Goal: Task Accomplishment & Management: Manage account settings

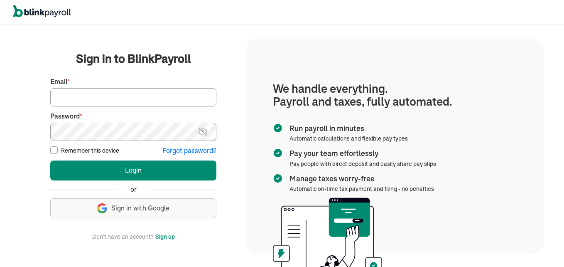
click at [101, 93] on input "Email *" at bounding box center [133, 97] width 166 height 18
type input "admin@jaycarestaffingexperts.com"
click at [50, 160] on button "Login" at bounding box center [133, 170] width 166 height 20
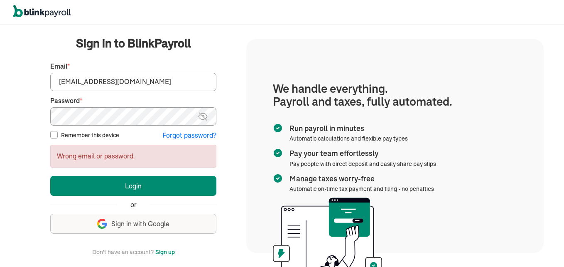
click at [50, 176] on button "Login" at bounding box center [133, 186] width 166 height 20
click at [201, 116] on img at bounding box center [203, 116] width 10 height 10
click at [205, 117] on img at bounding box center [203, 116] width 10 height 10
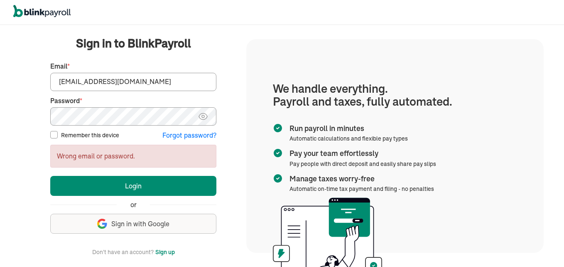
click at [205, 117] on img at bounding box center [203, 116] width 10 height 10
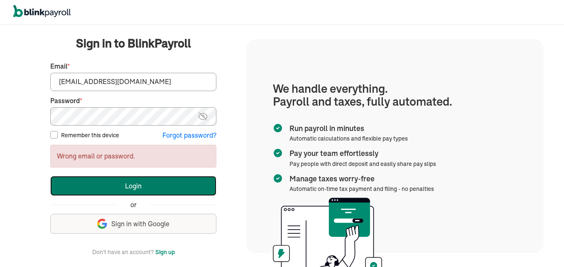
click at [134, 177] on button "Login" at bounding box center [133, 186] width 166 height 20
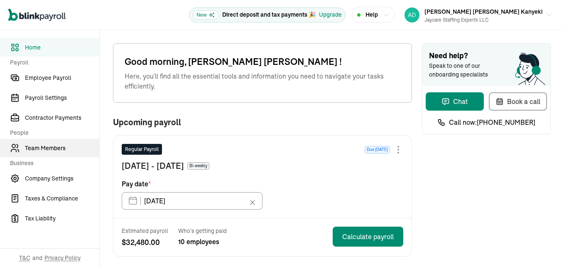
click at [48, 146] on span "Team Members" at bounding box center [62, 148] width 74 height 9
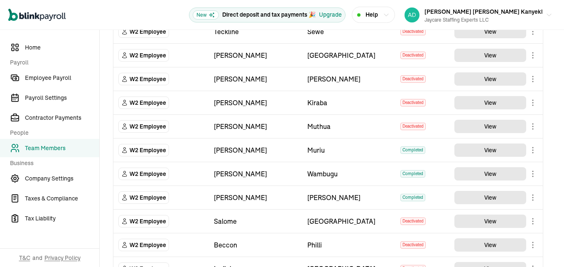
click at [533, 152] on body "Open main menu New Direct deposit and tax payments 🎉 Upgrade Help [PERSON_NAME]…" at bounding box center [282, 133] width 564 height 267
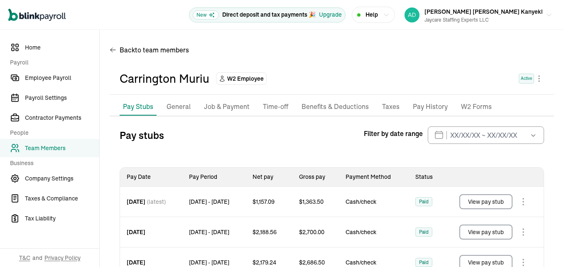
click at [181, 104] on p "General" at bounding box center [178, 106] width 24 height 11
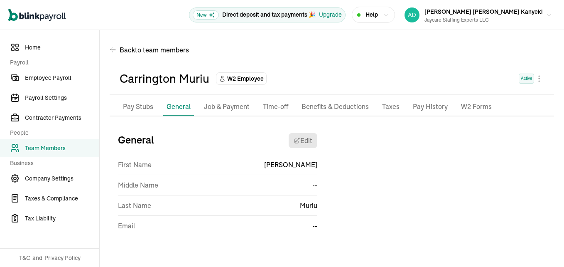
click at [147, 105] on p "Pay Stubs" at bounding box center [138, 106] width 30 height 11
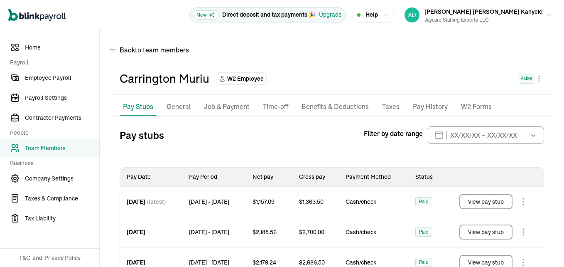
click at [184, 105] on p "General" at bounding box center [178, 106] width 24 height 11
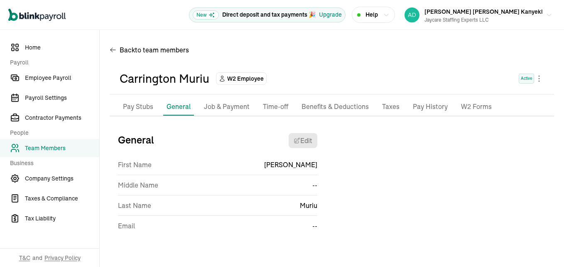
click at [236, 105] on p "Job & Payment" at bounding box center [227, 106] width 46 height 11
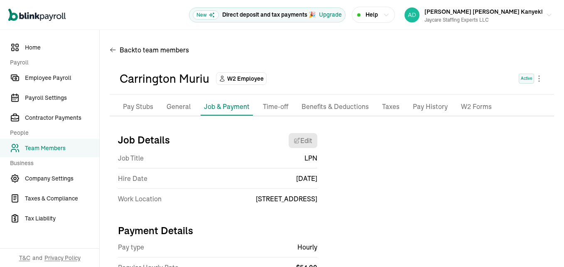
click at [186, 102] on p "General" at bounding box center [178, 106] width 24 height 11
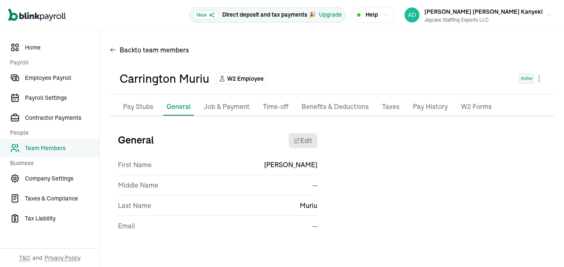
click at [282, 109] on p "Time-off" at bounding box center [275, 106] width 25 height 11
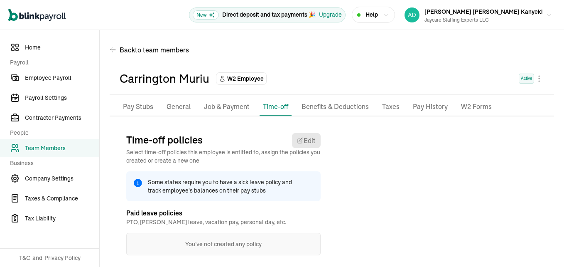
click at [391, 108] on p "Taxes" at bounding box center [390, 106] width 17 height 11
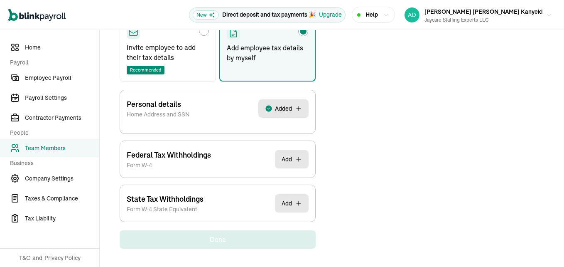
click at [213, 112] on div "Personal details Home Address and SSN Added" at bounding box center [218, 108] width 182 height 37
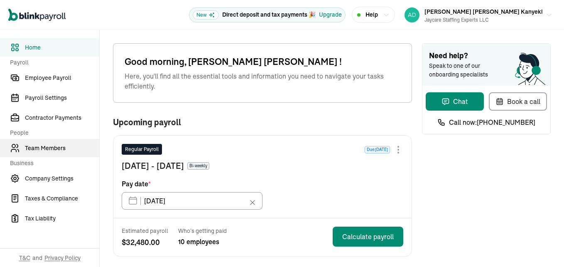
click at [48, 146] on span "Team Members" at bounding box center [62, 148] width 74 height 9
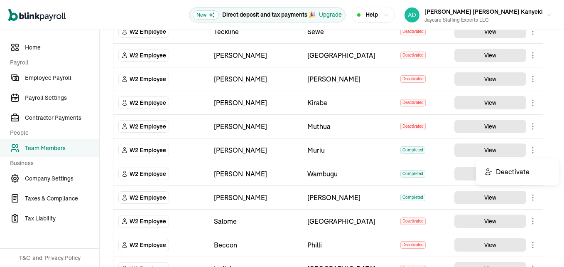
click at [533, 152] on body "Open main menu New Direct deposit and tax payments 🎉 Upgrade Help [PERSON_NAME]…" at bounding box center [282, 133] width 564 height 267
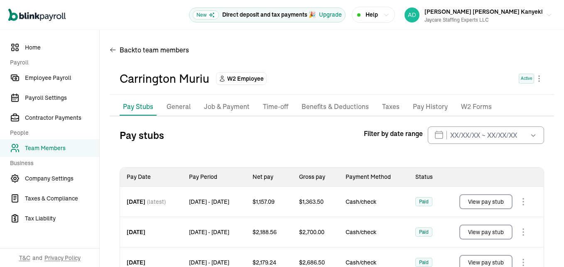
click at [181, 104] on p "General" at bounding box center [178, 106] width 24 height 11
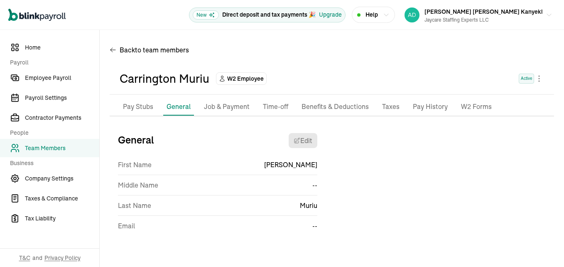
click at [147, 105] on p "Pay Stubs" at bounding box center [138, 106] width 30 height 11
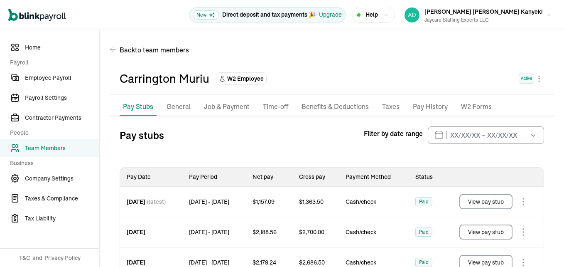
click at [184, 105] on p "General" at bounding box center [178, 106] width 24 height 11
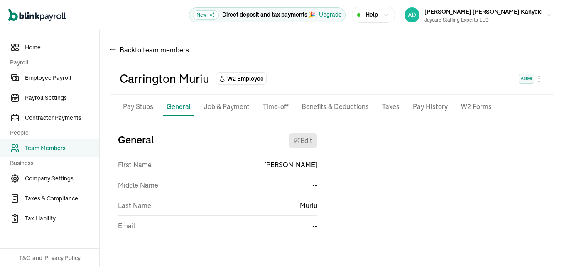
click at [236, 105] on p "Job & Payment" at bounding box center [227, 106] width 46 height 11
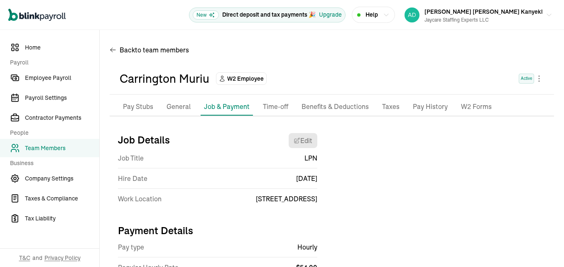
click at [186, 102] on p "General" at bounding box center [178, 106] width 24 height 11
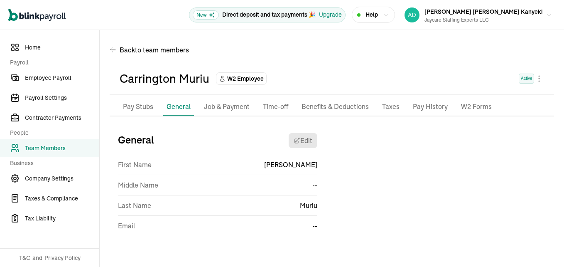
click at [282, 109] on p "Time-off" at bounding box center [275, 106] width 25 height 11
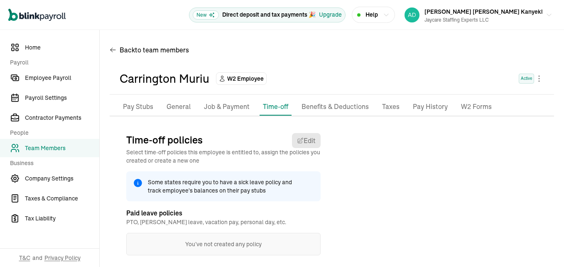
click at [391, 108] on p "Taxes" at bounding box center [390, 106] width 17 height 11
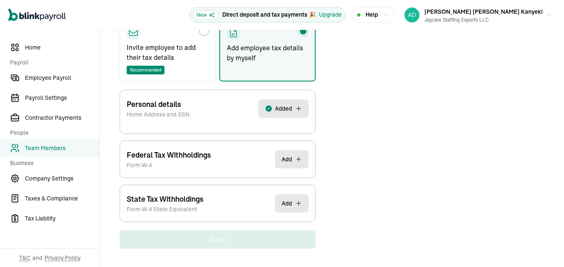
click at [213, 112] on div "Personal details Home Address and SSN Added" at bounding box center [218, 108] width 182 height 37
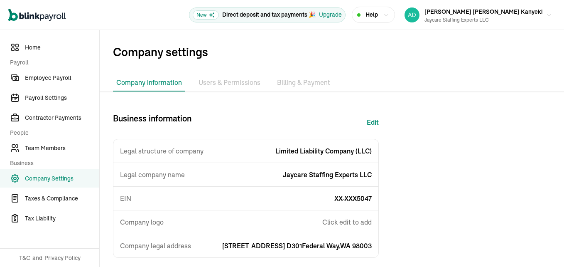
click at [377, 120] on button "Edit" at bounding box center [373, 122] width 12 height 20
select select "Limited Liability Company (LLC)"
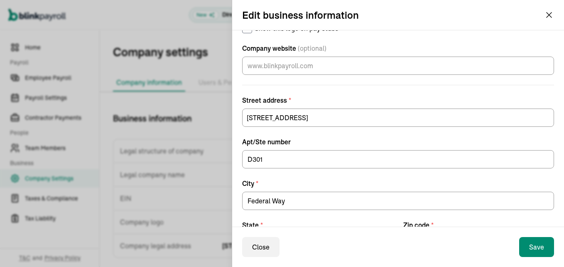
scroll to position [288, 0]
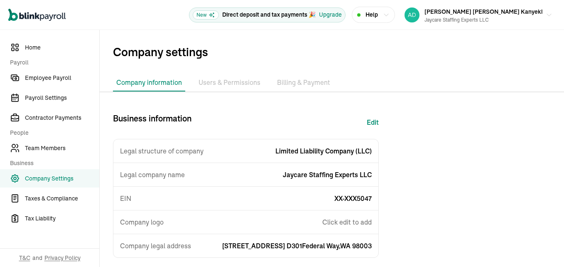
click at [377, 120] on button "Edit" at bounding box center [373, 122] width 12 height 20
select select "Limited Liability Company (LLC)"
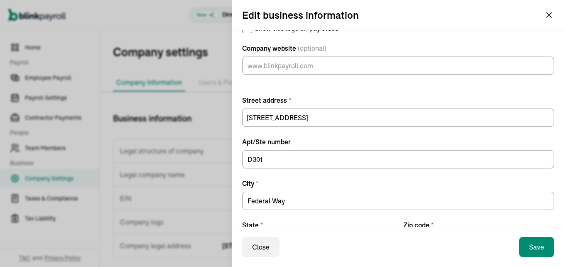
scroll to position [288, 0]
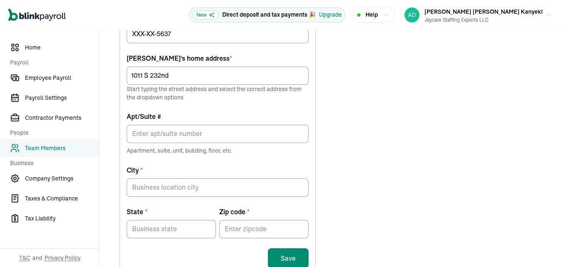
type input "1011 S 232nd"
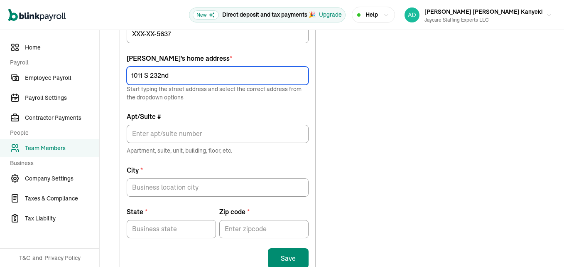
click at [250, 78] on input "1011 S 232nd" at bounding box center [218, 75] width 182 height 18
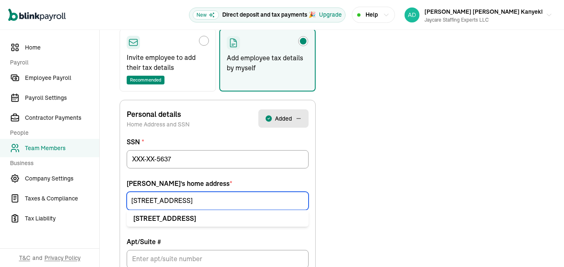
scroll to position [140, 0]
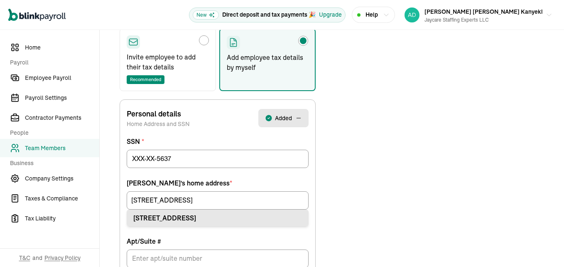
click at [242, 216] on div "[STREET_ADDRESS]" at bounding box center [217, 218] width 169 height 10
type input "[STREET_ADDRESS]"
type input "[GEOGRAPHIC_DATA]"
type input "WA"
type input "98198"
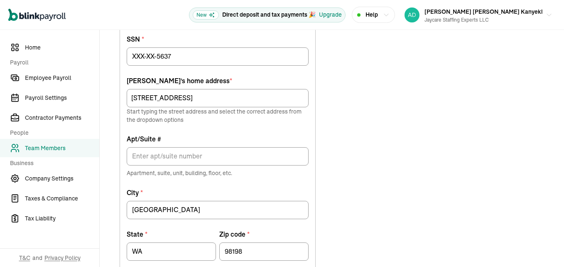
scroll to position [264, 0]
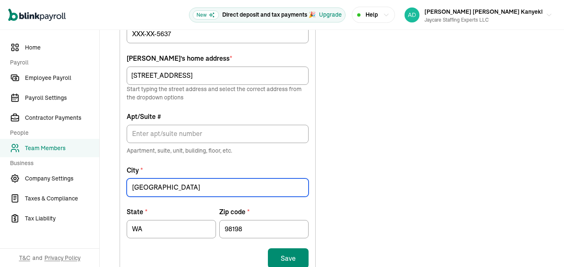
click at [179, 194] on input "[GEOGRAPHIC_DATA]" at bounding box center [218, 187] width 182 height 18
type input "S"
type input "DES MOINES"
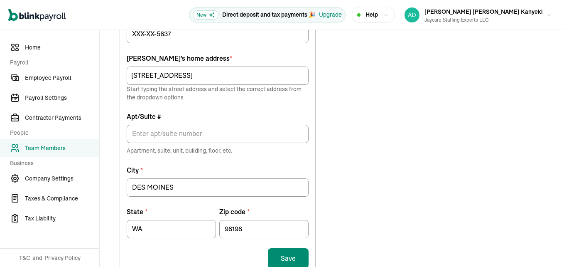
click at [343, 169] on div "Choose how to add the employee tax details Invite employee to add their tax det…" at bounding box center [332, 125] width 444 height 527
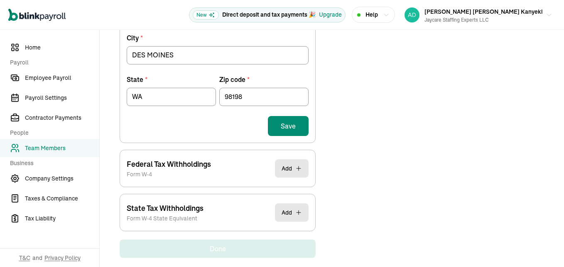
scroll to position [405, 0]
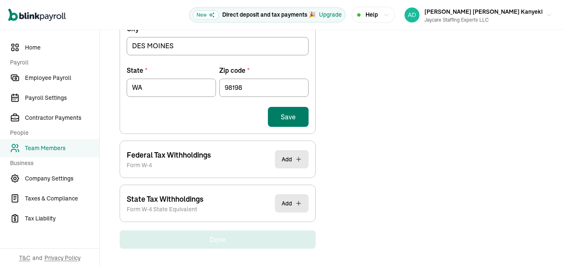
click at [303, 114] on button "Save" at bounding box center [288, 117] width 41 height 20
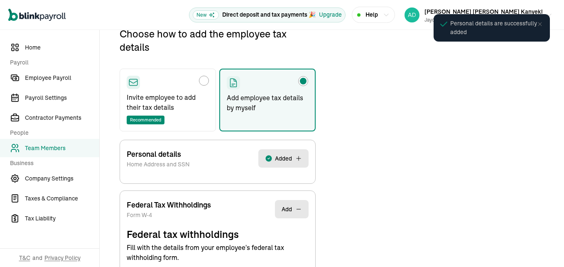
scroll to position [98, 0]
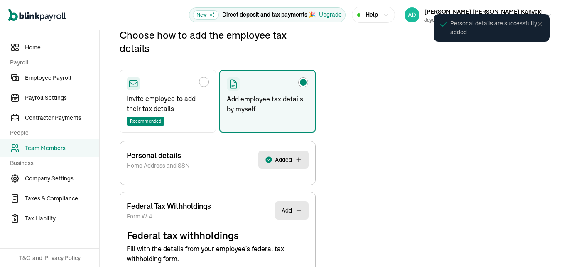
select select "S"
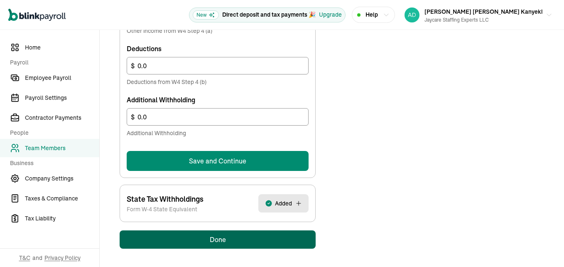
scroll to position [359, 0]
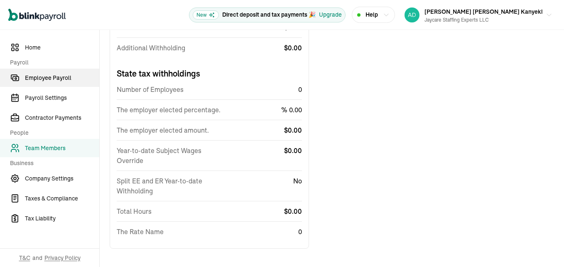
click at [43, 78] on span "Employee Payroll" at bounding box center [62, 77] width 74 height 9
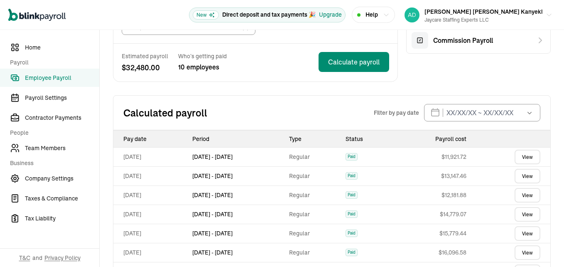
scroll to position [83, 0]
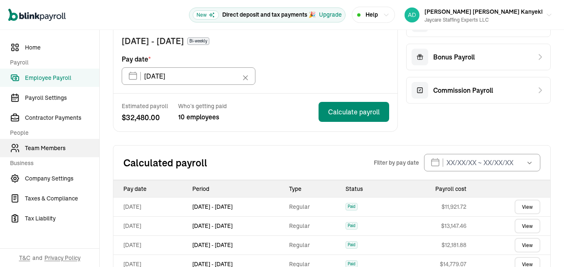
click at [47, 148] on span "Team Members" at bounding box center [62, 148] width 74 height 9
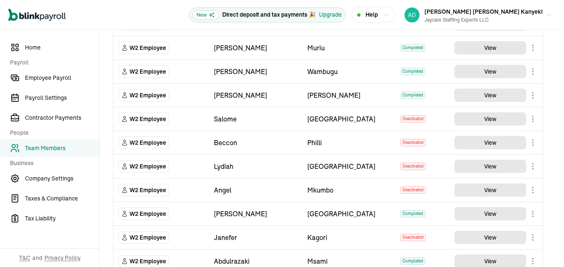
scroll to position [521, 0]
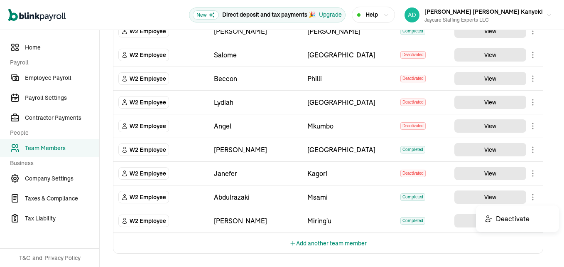
click at [531, 195] on body "Open main menu New Direct deposit and tax payments 🎉 Upgrade Help [PERSON_NAME]…" at bounding box center [282, 133] width 564 height 267
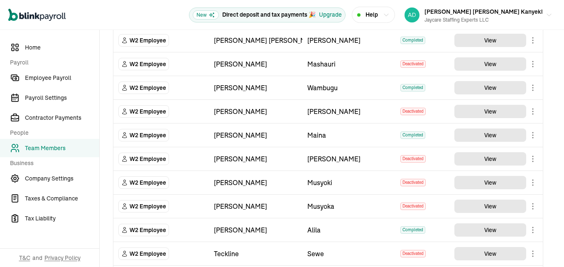
scroll to position [105, 0]
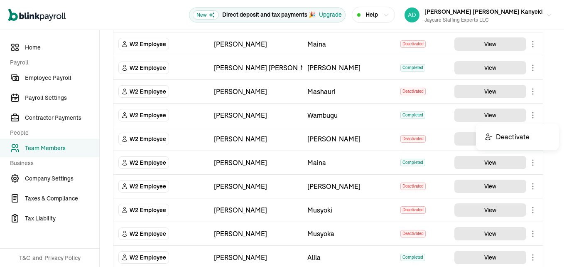
click at [533, 114] on body "Open main menu New Direct deposit and tax payments 🎉 Upgrade Help [PERSON_NAME]…" at bounding box center [282, 133] width 564 height 267
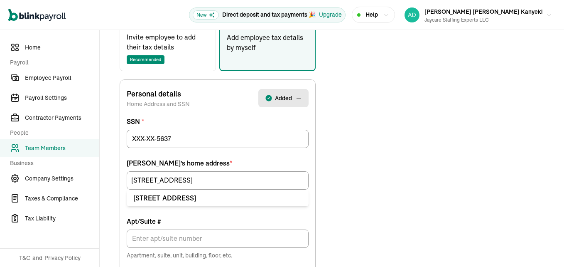
scroll to position [264, 0]
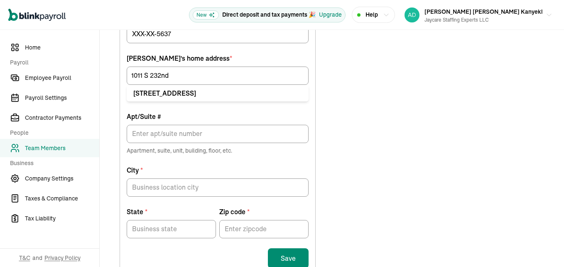
type input "1011 S 232nd"
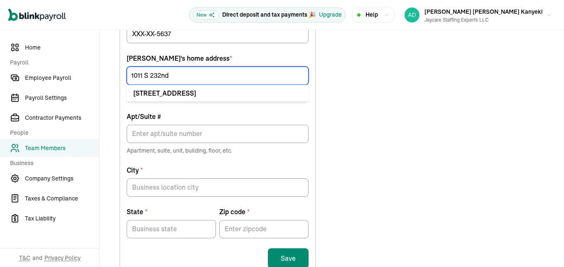
click at [250, 78] on input "1011 S 232nd" at bounding box center [218, 75] width 182 height 18
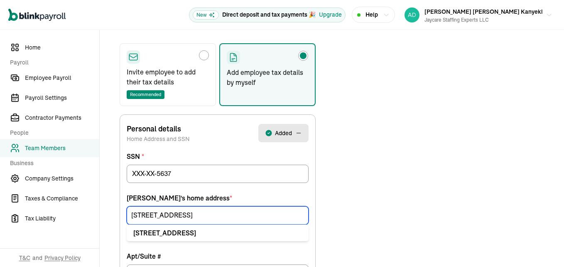
scroll to position [140, 0]
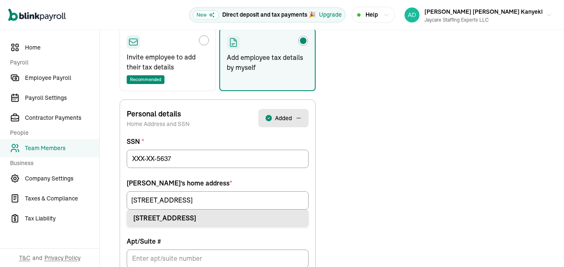
click at [242, 216] on div "[STREET_ADDRESS]" at bounding box center [217, 218] width 169 height 10
type input "[STREET_ADDRESS]"
type input "[GEOGRAPHIC_DATA]"
type input "WA"
type input "98198"
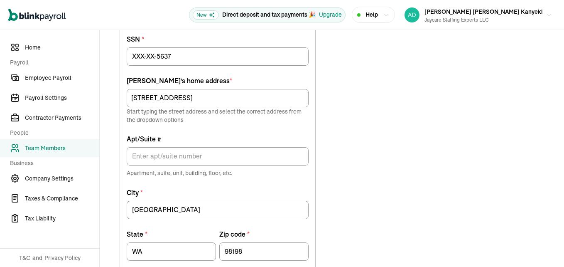
scroll to position [264, 0]
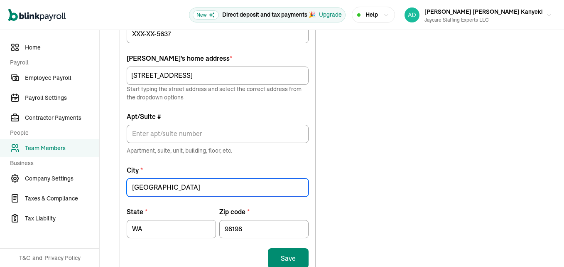
click at [179, 194] on input "Seattle" at bounding box center [218, 187] width 182 height 18
type input "S"
type input "DES MOINES"
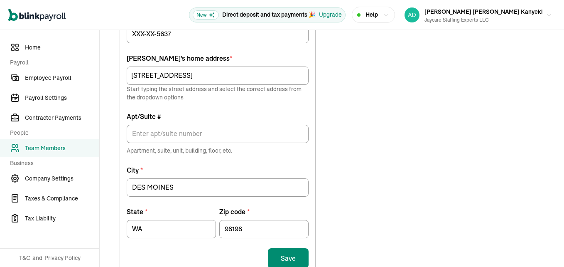
click at [343, 169] on div "Choose how to add the employee tax details Invite employee to add their tax det…" at bounding box center [332, 125] width 444 height 527
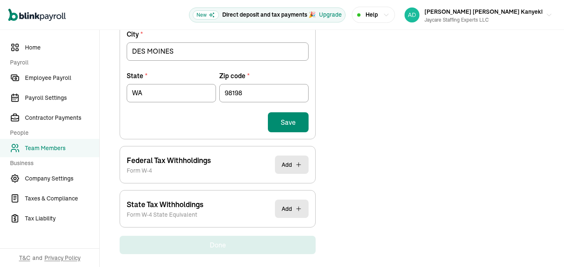
scroll to position [405, 0]
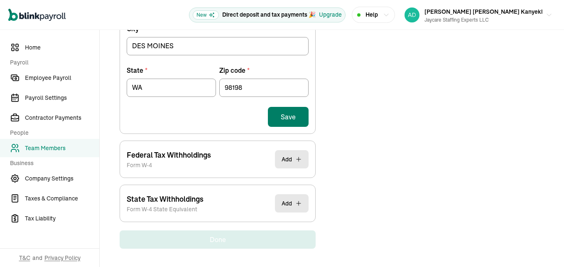
click at [303, 114] on button "Save" at bounding box center [288, 117] width 41 height 20
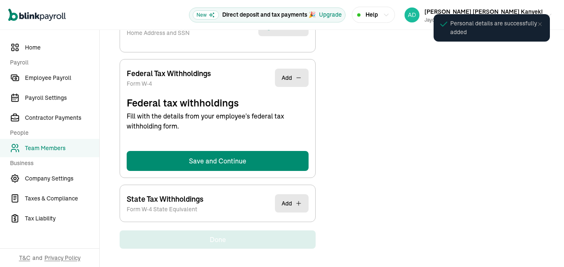
scroll to position [98, 0]
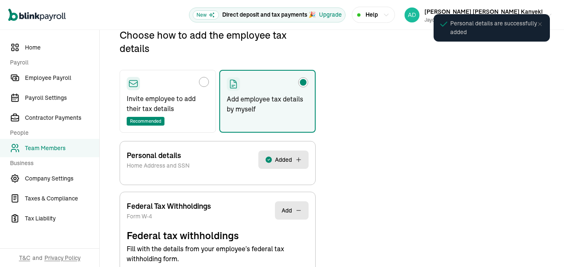
select select "S"
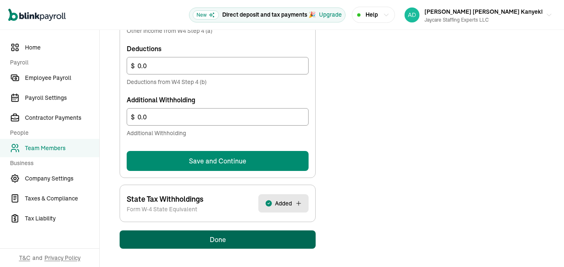
scroll to position [359, 0]
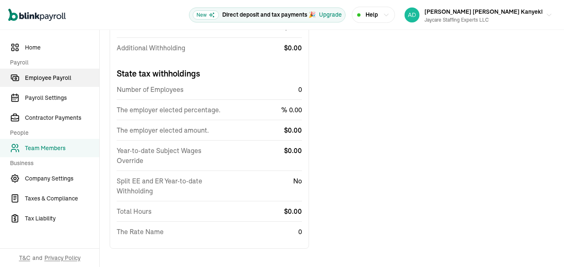
click at [43, 78] on span "Employee Payroll" at bounding box center [62, 77] width 74 height 9
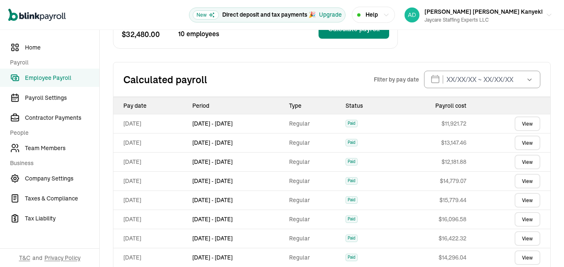
scroll to position [83, 0]
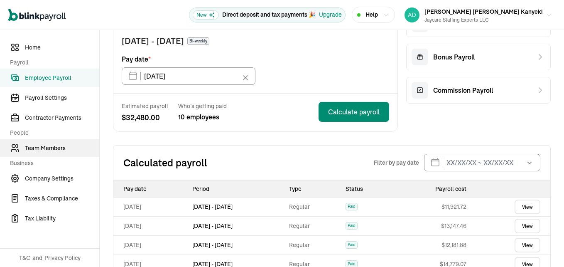
click at [47, 148] on span "Team Members" at bounding box center [62, 148] width 74 height 9
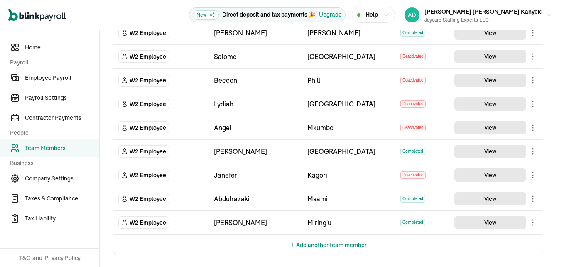
scroll to position [521, 0]
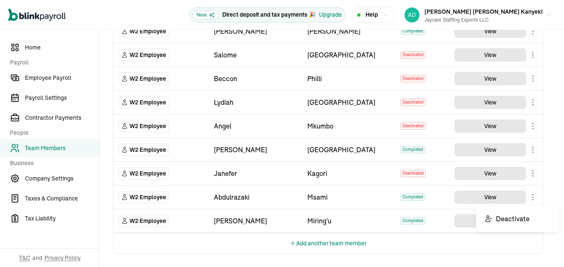
click at [531, 195] on body "Open main menu New Direct deposit and tax payments 🎉 Upgrade Help Jane Caroline…" at bounding box center [282, 133] width 564 height 267
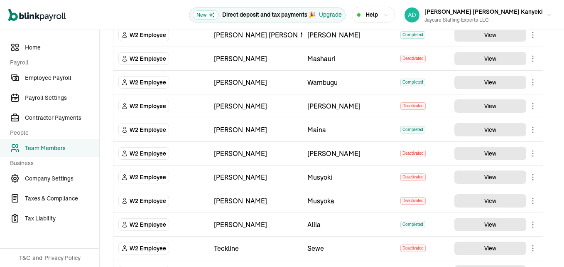
scroll to position [105, 0]
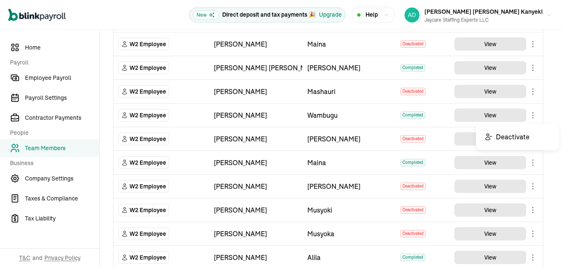
click at [533, 114] on body "Open main menu New Direct deposit and tax payments 🎉 Upgrade Help Jane Caroline…" at bounding box center [282, 133] width 564 height 267
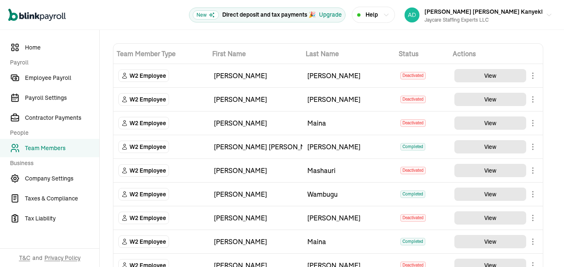
scroll to position [42, 0]
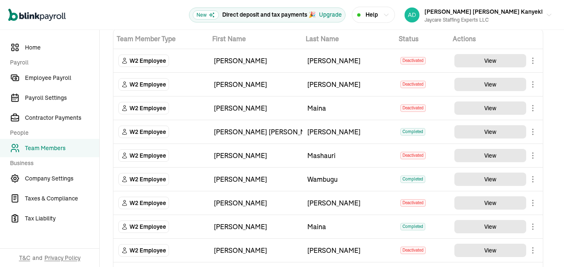
click at [534, 179] on body "Open main menu New Direct deposit and tax payments 🎉 Upgrade Help Jane Caroline…" at bounding box center [282, 133] width 564 height 267
click at [42, 78] on span "Employee Payroll" at bounding box center [62, 77] width 74 height 9
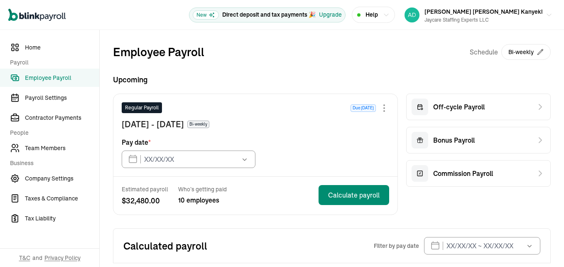
type input "10/03/2025"
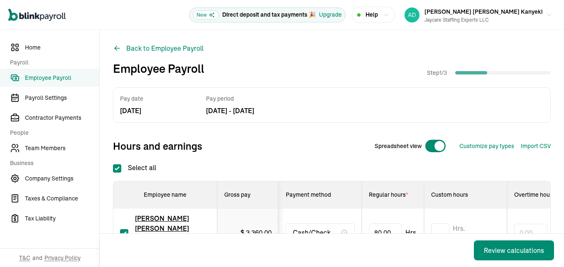
checkbox input "true"
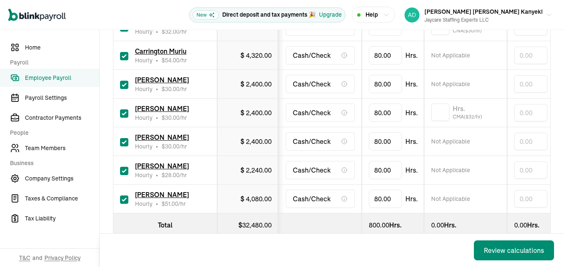
scroll to position [304, 0]
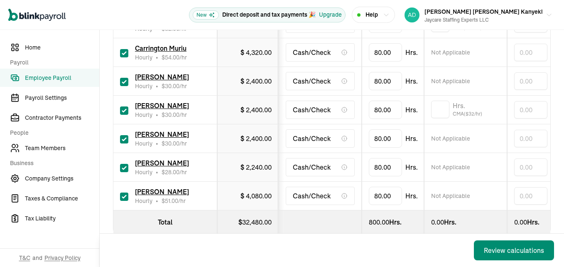
click at [125, 164] on input "checkbox" at bounding box center [124, 168] width 8 height 8
checkbox input "false"
type input "0.00"
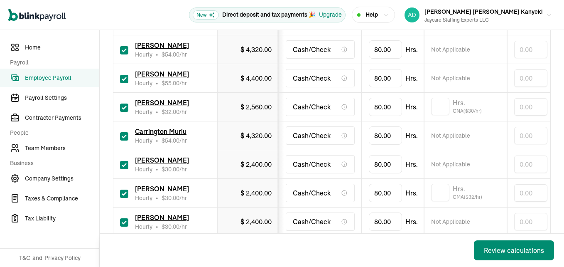
scroll to position [180, 0]
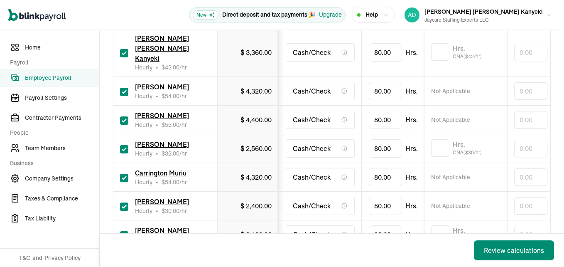
click at [125, 88] on input "checkbox" at bounding box center [124, 92] width 8 height 8
checkbox input "false"
type input "0.00"
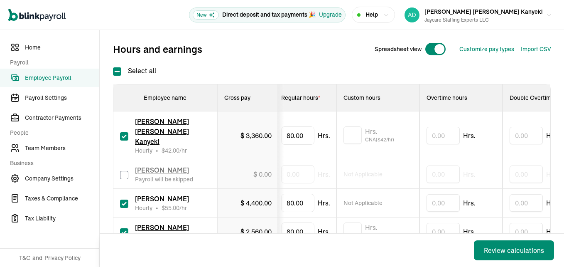
scroll to position [55, 0]
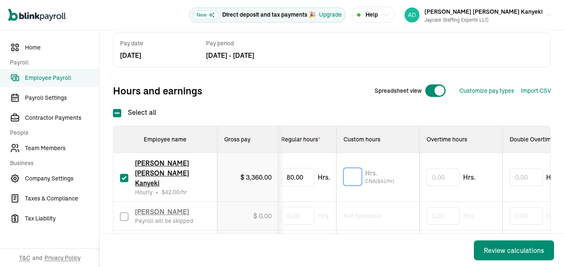
click at [350, 171] on input "text" at bounding box center [352, 176] width 18 height 17
type input "8"
type input "73.5"
click at [319, 94] on div "Hours and earnings Spreadsheet view Customize pay types Import CSV 1 Upload 2 M…" at bounding box center [332, 91] width 438 height 20
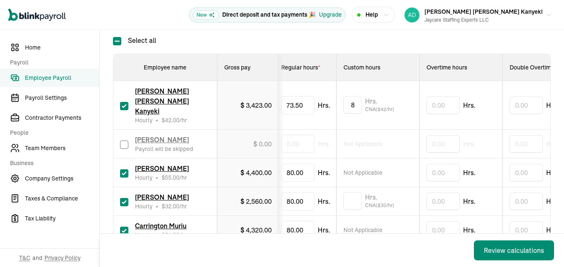
scroll to position [138, 0]
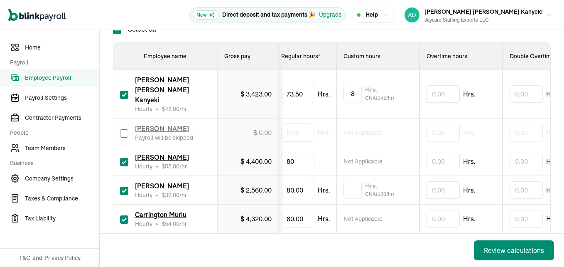
type input "8"
type input "53.75"
click at [126, 186] on input "checkbox" at bounding box center [124, 190] width 8 height 8
checkbox input "false"
type input "0.00"
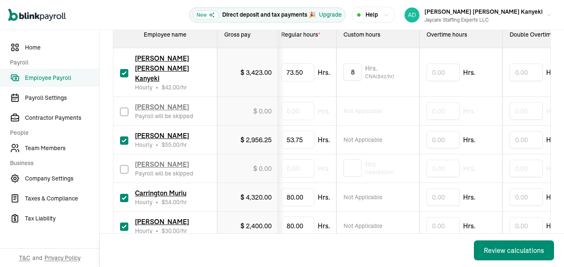
scroll to position [180, 0]
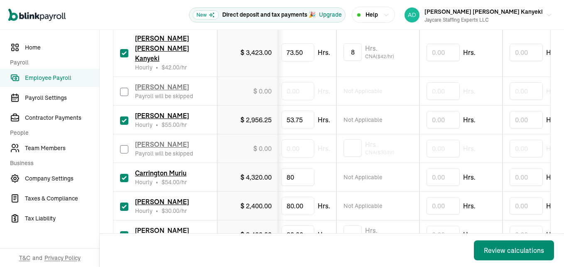
type input "8"
type input "59"
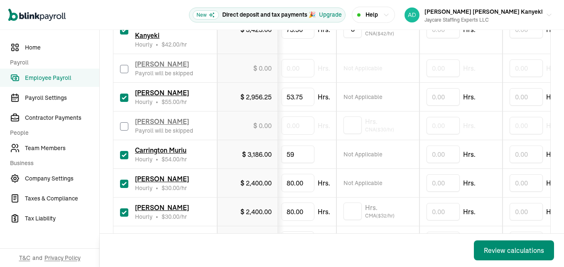
scroll to position [221, 0]
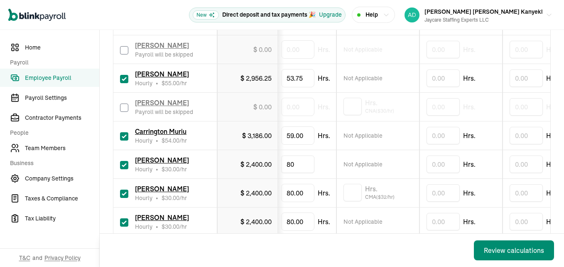
type input "8"
type input "32"
type input "8"
type input "17"
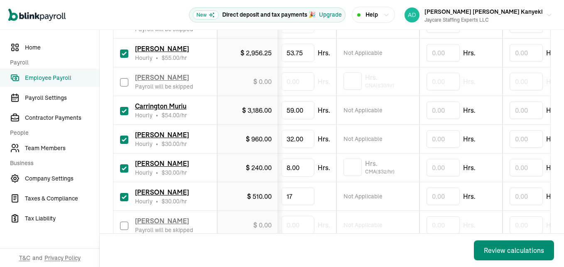
scroll to position [304, 0]
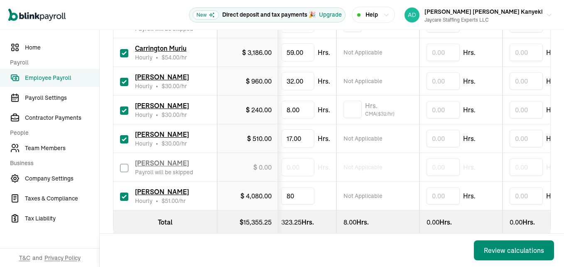
type input "8"
type input "39"
click at [361, 243] on div "Back Review calculations" at bounding box center [332, 249] width 464 height 33
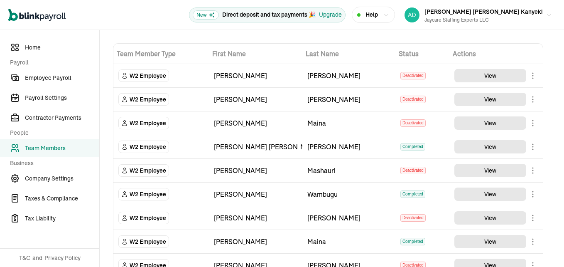
scroll to position [42, 0]
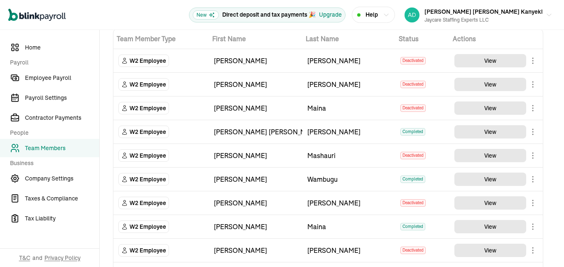
click at [534, 179] on body "Open main menu New Direct deposit and tax payments 🎉 Upgrade Help Jane Caroline…" at bounding box center [282, 133] width 564 height 267
click at [42, 78] on span "Employee Payroll" at bounding box center [62, 77] width 74 height 9
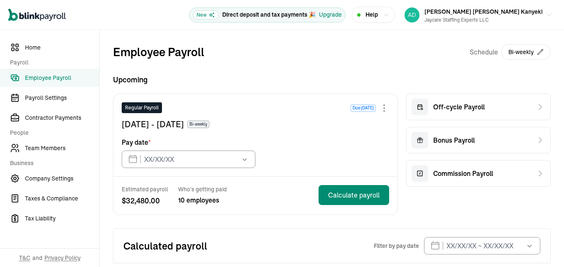
type input "10/03/2025"
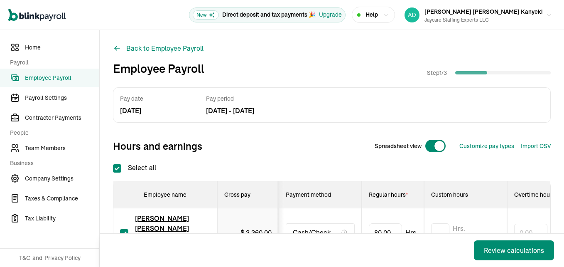
checkbox input "true"
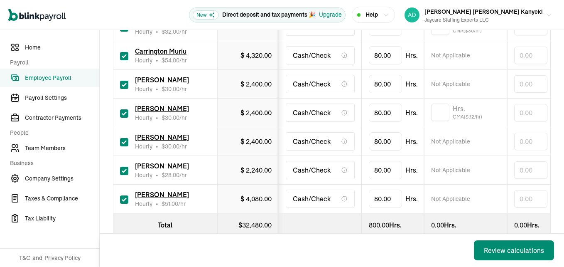
scroll to position [304, 0]
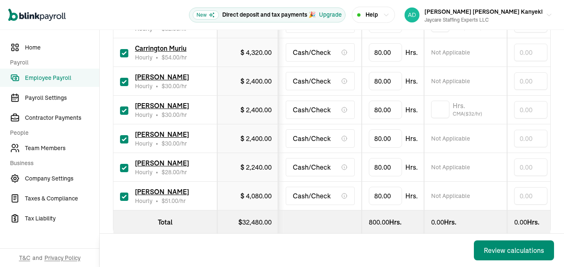
click at [125, 164] on input "checkbox" at bounding box center [124, 168] width 8 height 8
checkbox input "false"
type input "0.00"
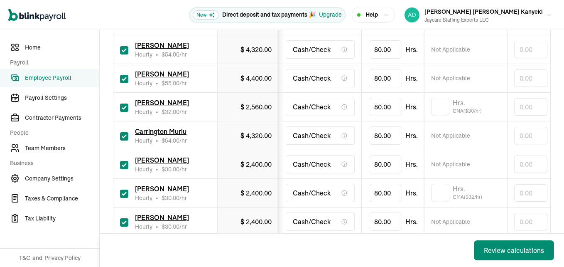
scroll to position [180, 0]
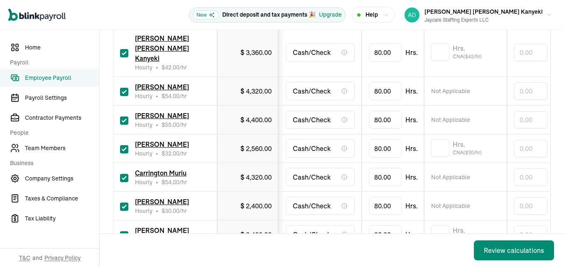
click at [125, 88] on input "checkbox" at bounding box center [124, 92] width 8 height 8
checkbox input "false"
type input "0.00"
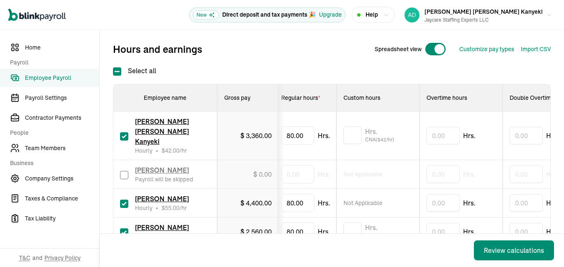
scroll to position [55, 0]
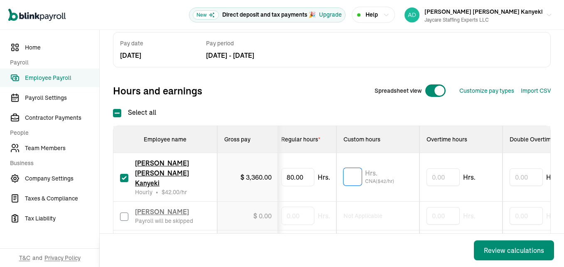
click at [350, 171] on input "text" at bounding box center [352, 176] width 18 height 17
type input "8"
type input "73.5"
click at [319, 94] on div "Hours and earnings Spreadsheet view Customize pay types Import CSV 1 Upload 2 M…" at bounding box center [332, 91] width 438 height 20
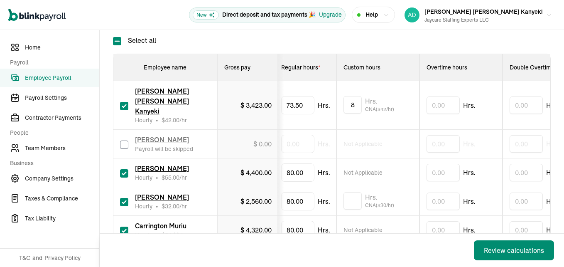
scroll to position [138, 0]
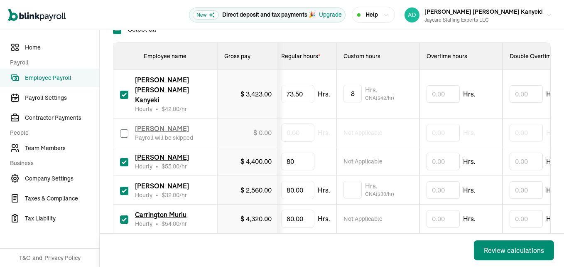
type input "8"
type input "53.75"
click at [126, 186] on input "checkbox" at bounding box center [124, 190] width 8 height 8
checkbox input "false"
type input "0.00"
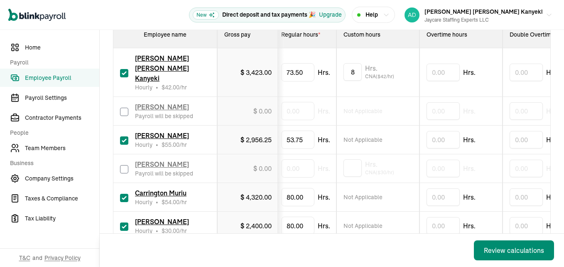
scroll to position [180, 0]
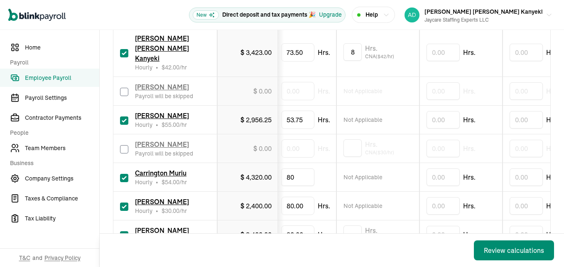
type input "8"
type input "59"
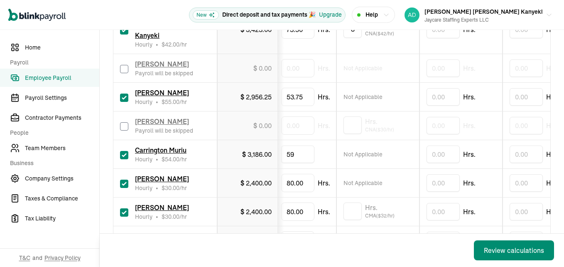
scroll to position [221, 0]
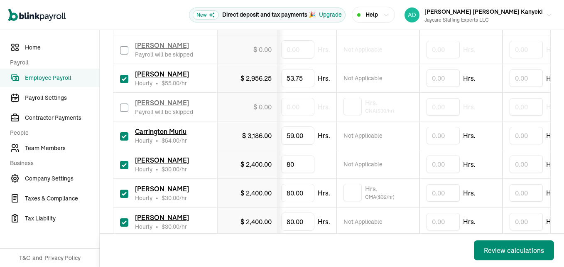
type input "8"
type input "32"
type input "8"
type input "17"
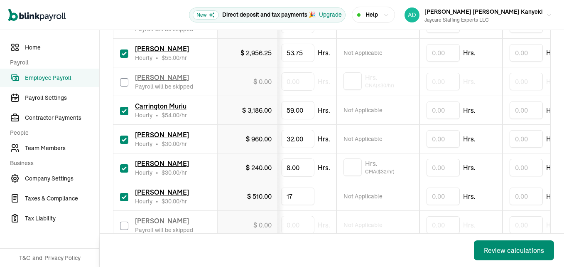
scroll to position [304, 0]
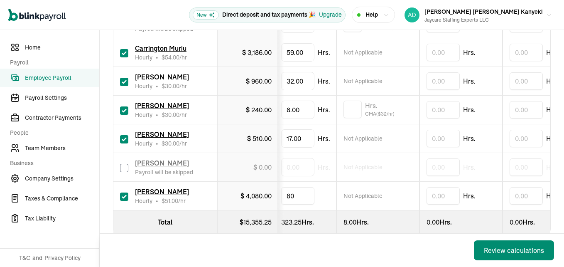
type input "8"
type input "39"
click at [361, 243] on div "Back Review calculations" at bounding box center [332, 249] width 464 height 33
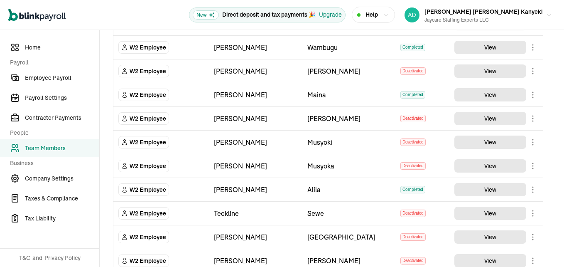
scroll to position [374, 0]
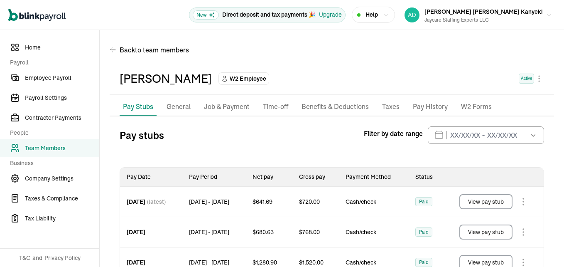
click at [179, 107] on p "General" at bounding box center [178, 106] width 24 height 11
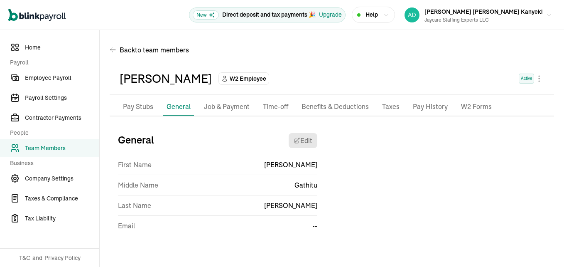
click at [212, 107] on p "Job & Payment" at bounding box center [227, 106] width 46 height 11
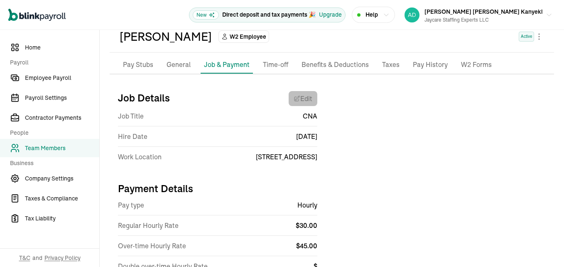
scroll to position [42, 0]
select select "[STREET_ADDRESS]"
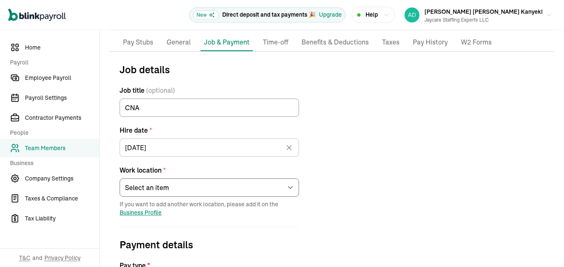
scroll to position [83, 0]
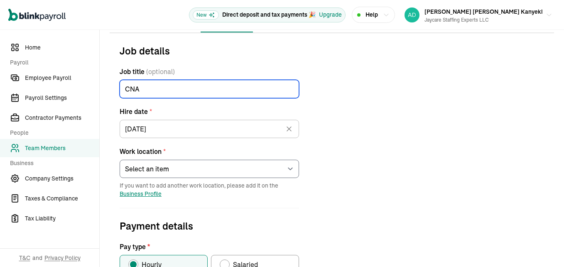
click at [206, 90] on input "CNA" at bounding box center [209, 89] width 179 height 18
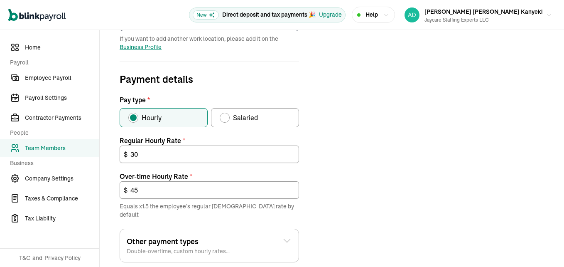
scroll to position [249, 0]
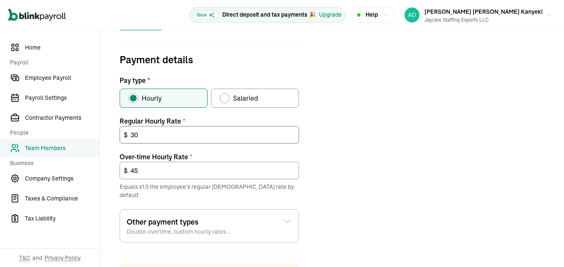
type input "CMA"
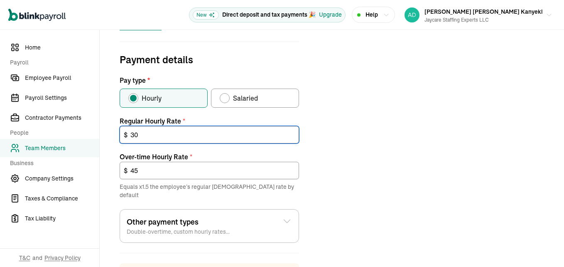
click at [182, 137] on input "30" at bounding box center [209, 134] width 179 height 17
type input "32"
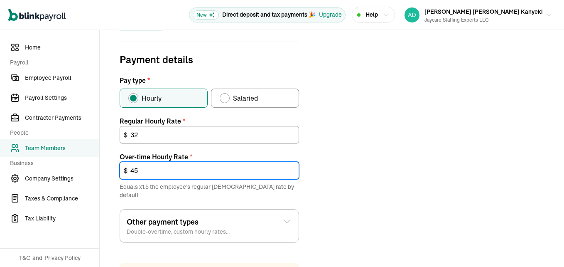
click at [179, 173] on input "45" at bounding box center [209, 170] width 179 height 17
type input "4"
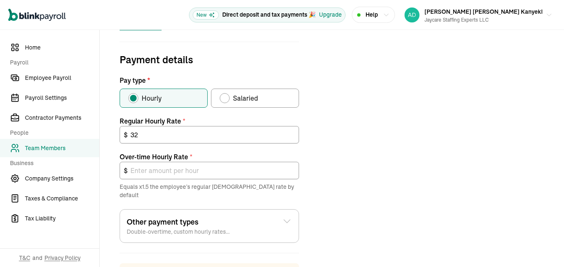
click at [357, 169] on div "Job details Job title (optional) CMA Hire date * [DATE] [DATE] Mon Tue Wed Thu …" at bounding box center [332, 112] width 444 height 471
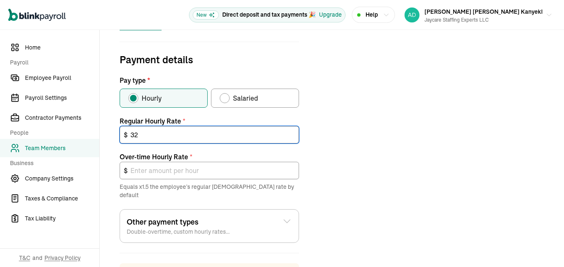
click at [215, 135] on input "32" at bounding box center [209, 134] width 179 height 17
type input "32"
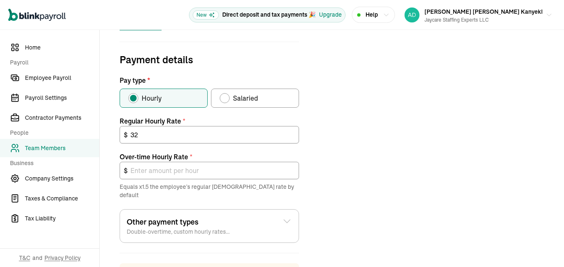
click at [333, 138] on div "Job details Job title (optional) CMA Hire date * [DATE] [DATE] Mon Tue Wed Thu …" at bounding box center [332, 112] width 444 height 471
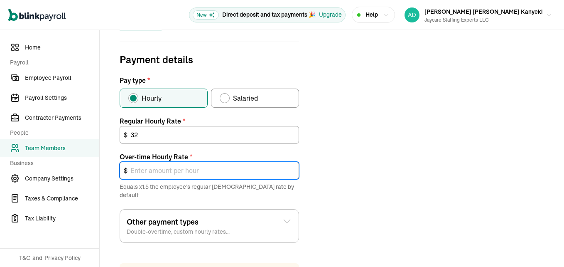
click at [206, 171] on input "text" at bounding box center [209, 170] width 179 height 17
type input "48"
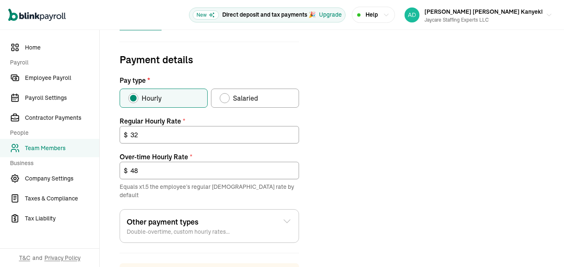
click at [333, 179] on div "Job details Job title (optional) CMA Hire date * [DATE] [DATE] Mon Tue Wed Thu …" at bounding box center [332, 112] width 444 height 471
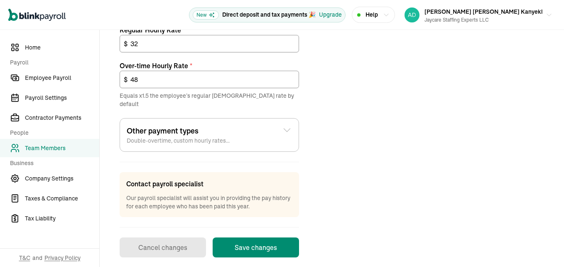
scroll to position [340, 0]
click at [287, 125] on icon at bounding box center [287, 130] width 10 height 10
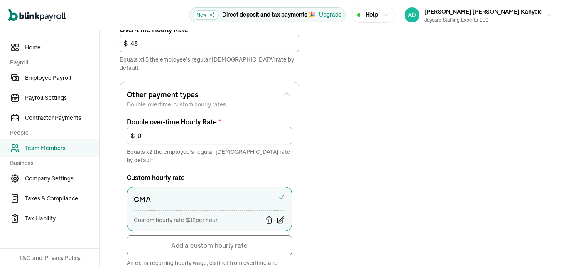
scroll to position [424, 0]
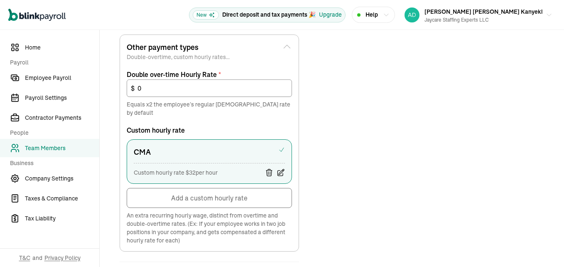
click at [279, 169] on icon at bounding box center [281, 172] width 7 height 7
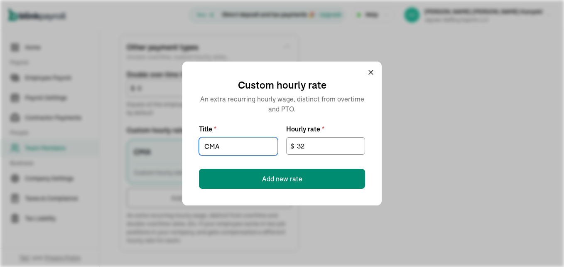
click at [215, 146] on input "CMA" at bounding box center [238, 146] width 79 height 18
type input "CNA"
click at [318, 147] on input "32" at bounding box center [325, 145] width 79 height 17
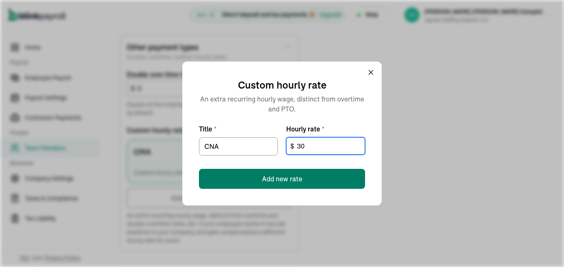
type input "30"
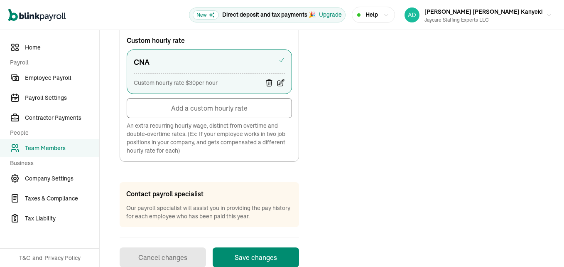
scroll to position [515, 0]
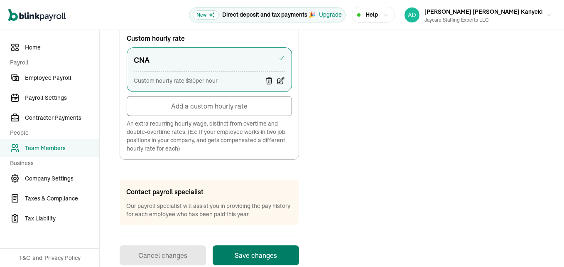
click at [253, 245] on button "Save changes" at bounding box center [256, 255] width 86 height 20
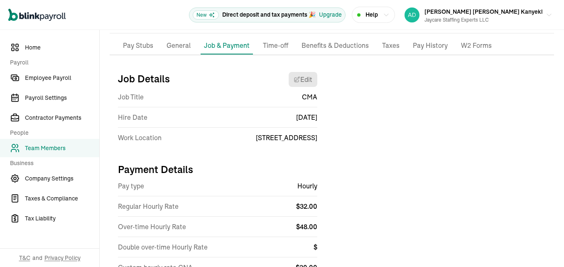
scroll to position [0, 0]
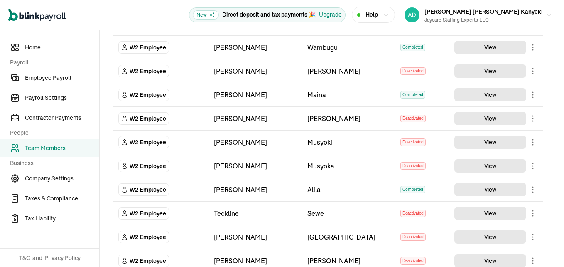
scroll to position [374, 0]
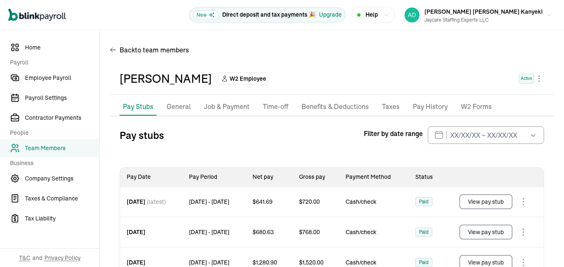
click at [179, 107] on p "General" at bounding box center [178, 106] width 24 height 11
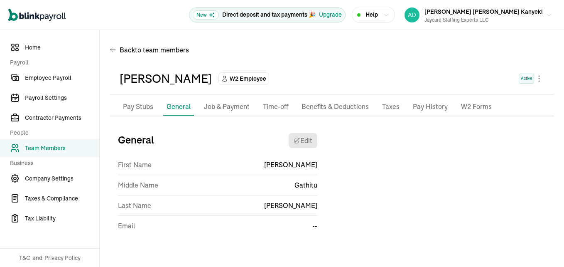
click at [212, 107] on p "Job & Payment" at bounding box center [227, 106] width 46 height 11
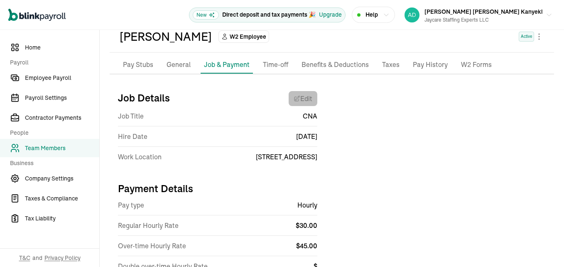
scroll to position [42, 0]
select select "[STREET_ADDRESS]"
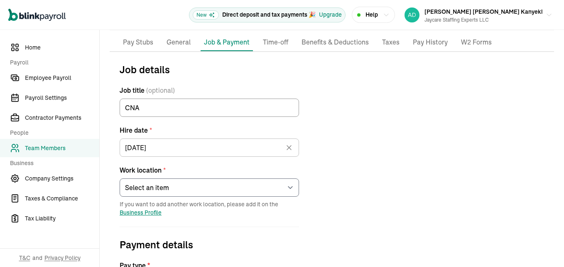
scroll to position [83, 0]
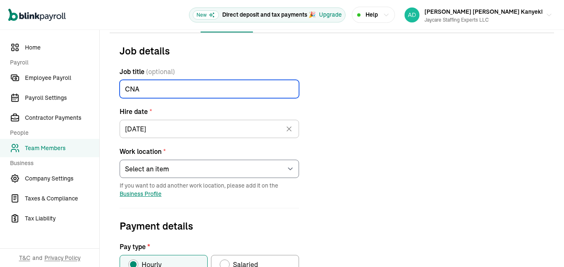
click at [206, 90] on input "CNA" at bounding box center [209, 89] width 179 height 18
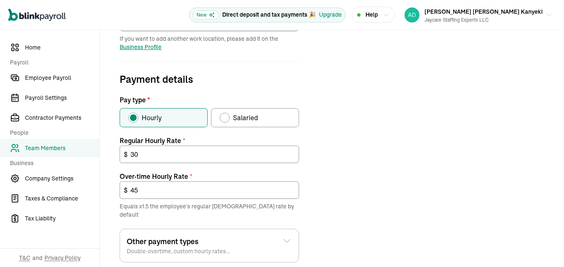
scroll to position [249, 0]
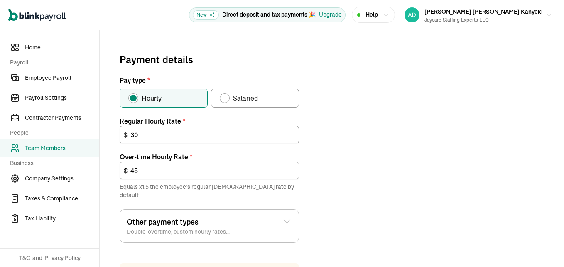
type input "CMA"
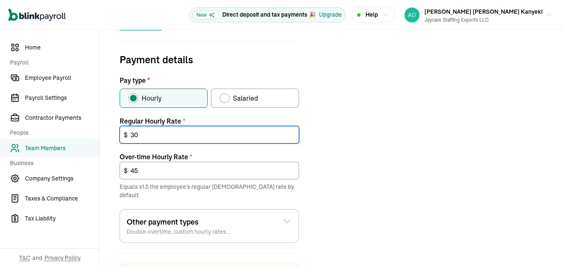
click at [182, 137] on input "30" at bounding box center [209, 134] width 179 height 17
type input "32"
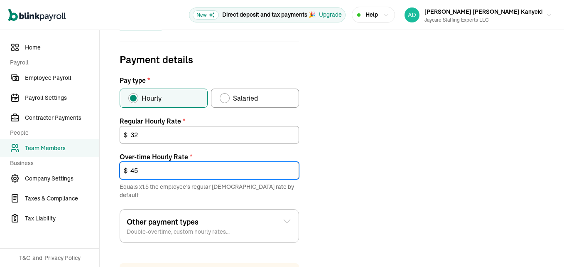
click at [179, 173] on input "45" at bounding box center [209, 170] width 179 height 17
type input "4"
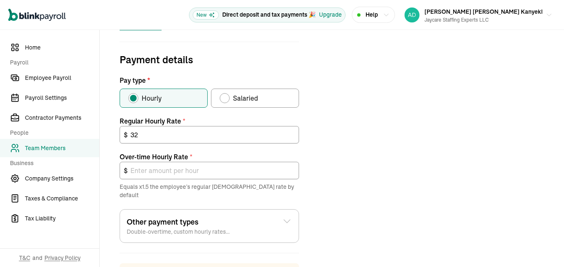
click at [357, 169] on div "Job details Job title (optional) CMA Hire date * [DATE] [DATE] Mon Tue Wed Thu …" at bounding box center [332, 112] width 444 height 471
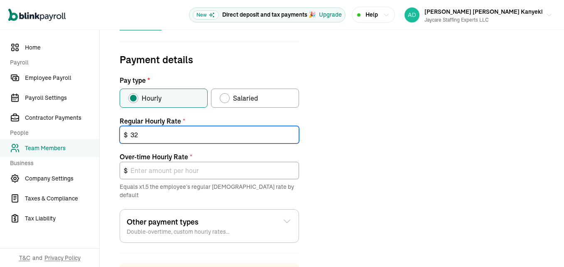
click at [215, 135] on input "32" at bounding box center [209, 134] width 179 height 17
type input "32"
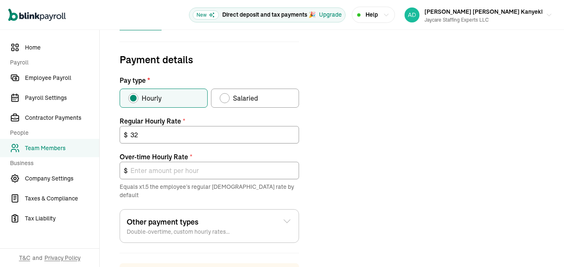
click at [333, 138] on div "Job details Job title (optional) CMA Hire date * [DATE] [DATE] Mon Tue Wed Thu …" at bounding box center [332, 112] width 444 height 471
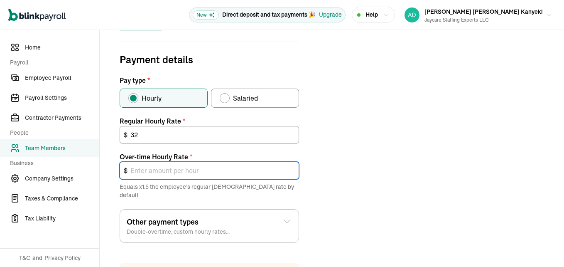
click at [206, 171] on input "text" at bounding box center [209, 170] width 179 height 17
type input "48"
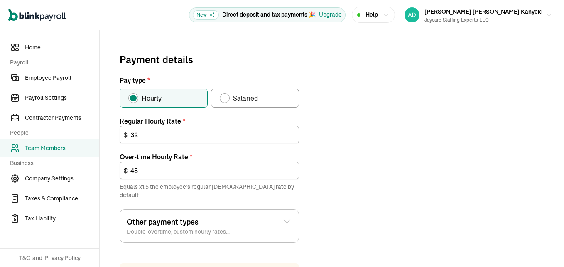
click at [333, 179] on div "Job details Job title (optional) CMA Hire date * 09/12/2024 Sep 2024 Mon Tue We…" at bounding box center [332, 112] width 444 height 471
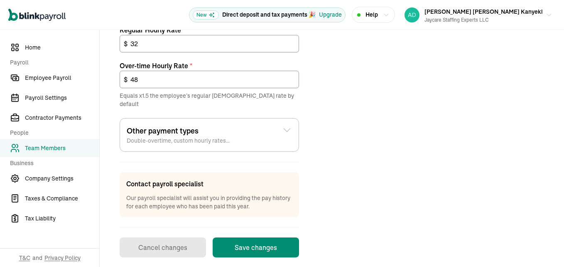
scroll to position [340, 0]
click at [287, 125] on icon at bounding box center [287, 130] width 10 height 10
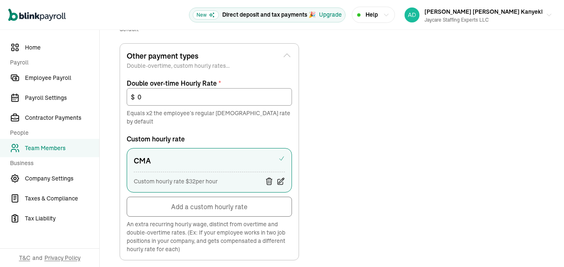
scroll to position [424, 0]
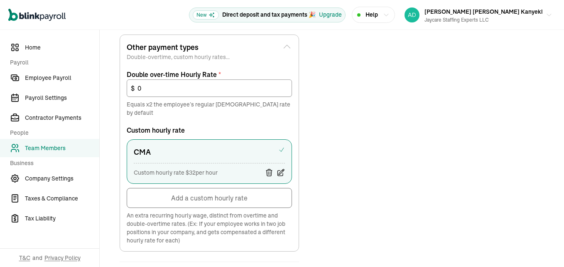
click at [279, 169] on icon at bounding box center [281, 172] width 7 height 7
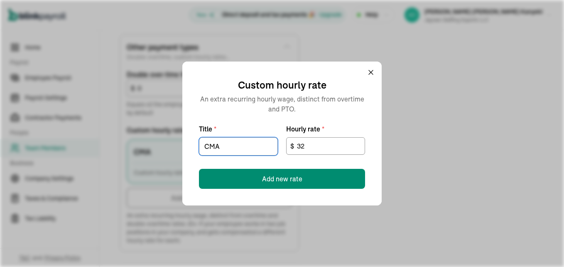
click at [215, 146] on input "CMA" at bounding box center [238, 146] width 79 height 18
type input "CNA"
click at [318, 147] on input "32" at bounding box center [325, 145] width 79 height 17
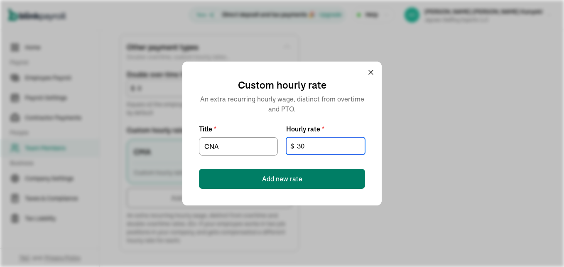
type input "30"
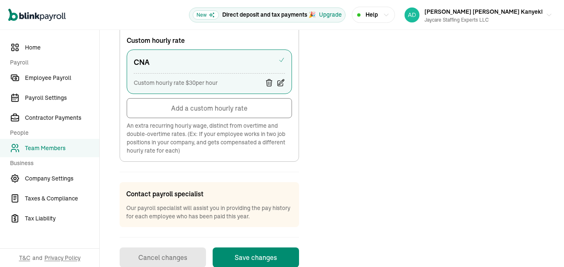
scroll to position [515, 0]
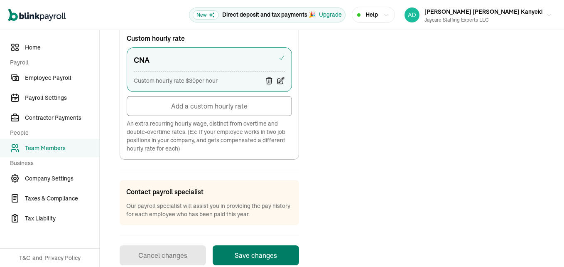
click at [253, 245] on button "Save changes" at bounding box center [256, 255] width 86 height 20
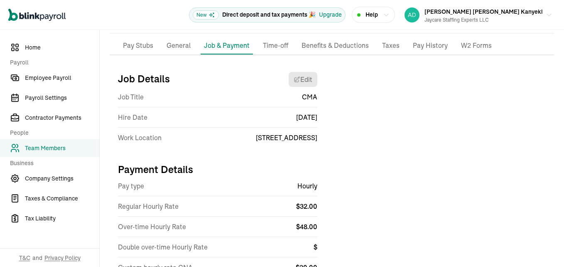
scroll to position [0, 0]
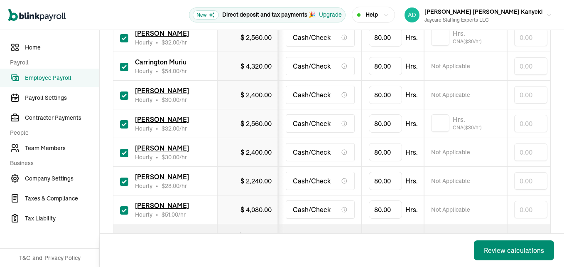
scroll to position [0, 85]
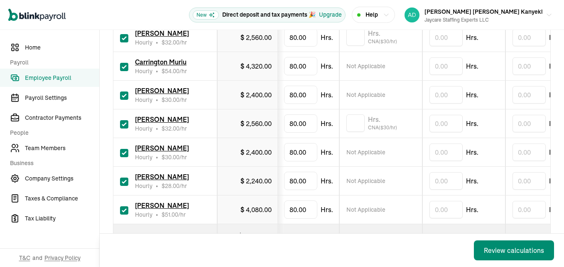
click at [122, 177] on input "checkbox" at bounding box center [124, 181] width 8 height 8
checkbox input "false"
type input "0.00"
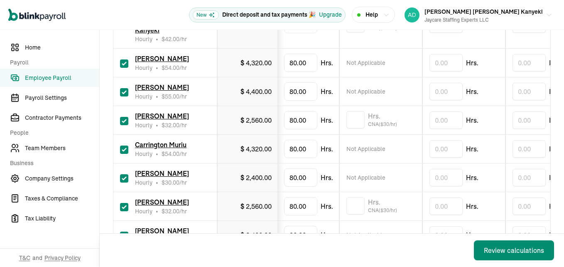
scroll to position [208, 0]
click at [125, 117] on input "checkbox" at bounding box center [124, 121] width 8 height 8
checkbox input "false"
type input "0.00"
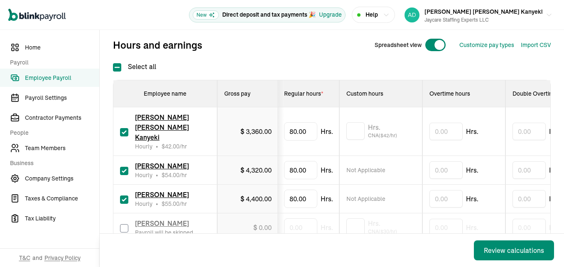
scroll to position [83, 0]
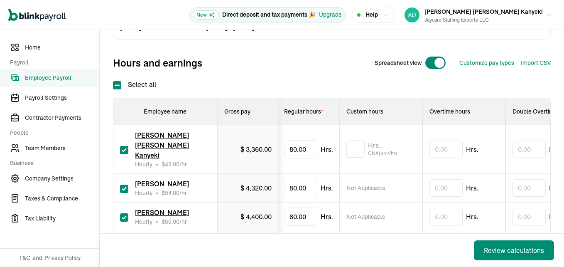
click at [126, 184] on input "checkbox" at bounding box center [124, 188] width 8 height 8
checkbox input "false"
type input "0.00"
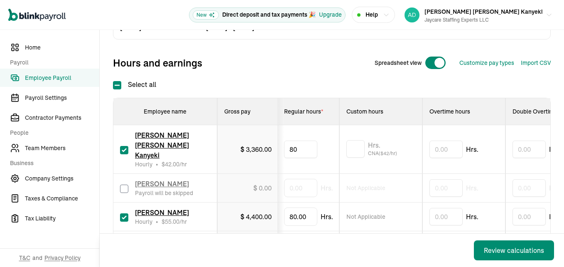
type input "8"
type input "73.5"
click at [350, 140] on input "text" at bounding box center [355, 148] width 18 height 17
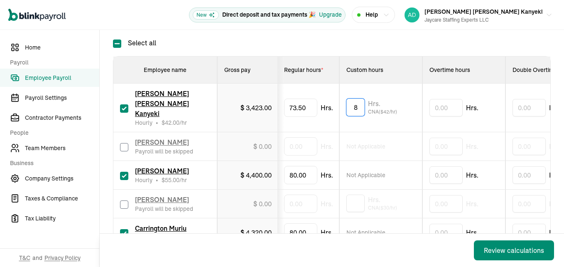
type input "8"
type input "53.75"
type input "8"
type input "59"
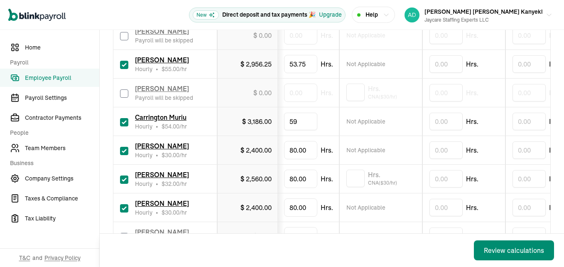
scroll to position [249, 0]
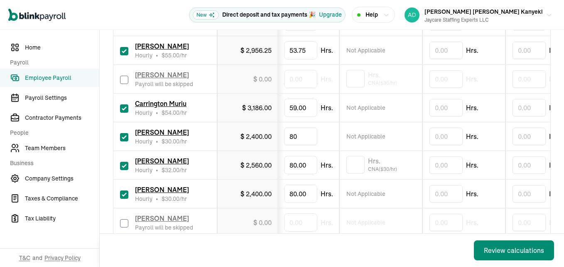
type input "8"
type input "32"
type input "8"
type input "17"
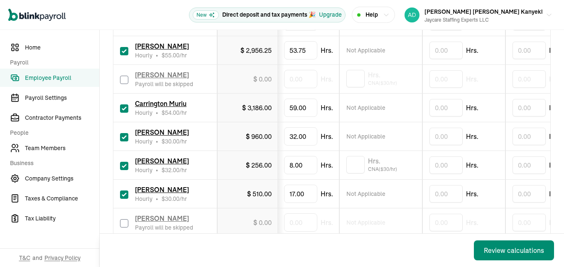
scroll to position [304, 0]
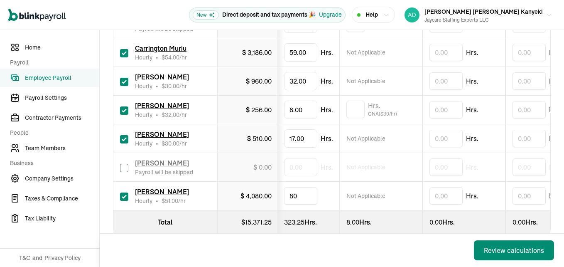
type input "8"
type input "39"
click at [345, 231] on div "Pay date Oct 03, 25 Pay period Sep 14, 25 - Sep 27, 25 Hours and earnings Sprea…" at bounding box center [332, 25] width 438 height 484
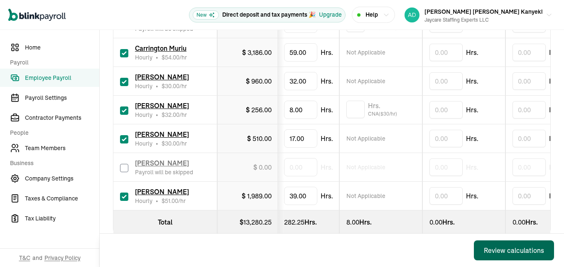
click at [496, 251] on div "Review calculations" at bounding box center [514, 250] width 60 height 10
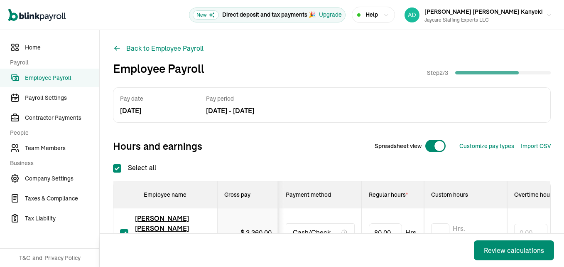
checkbox input "true"
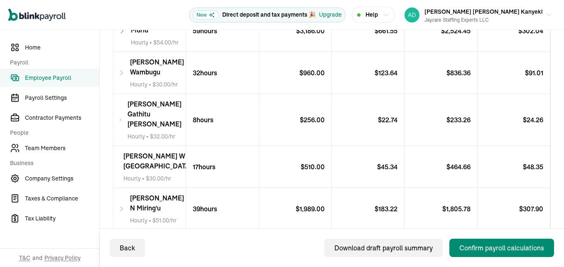
scroll to position [347, 0]
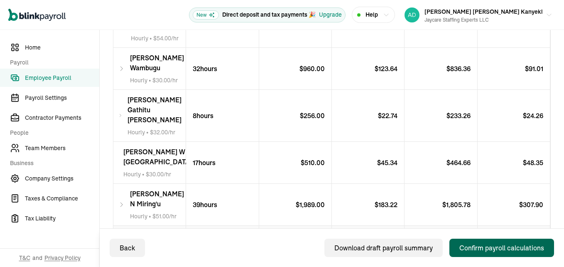
click at [499, 249] on div "Confirm payroll calculations" at bounding box center [501, 247] width 85 height 10
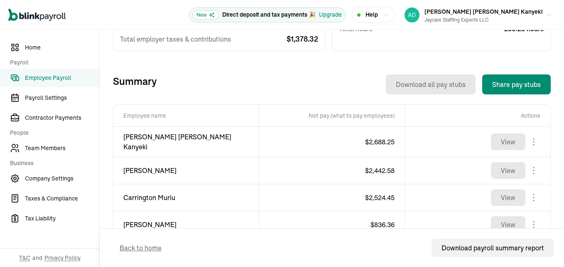
scroll to position [247, 0]
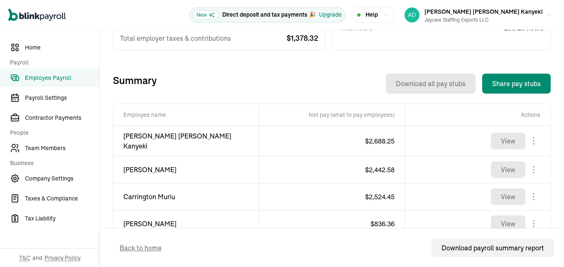
click at [526, 138] on body "Open main menu New Direct deposit and tax payments 🎉 Upgrade Help Jane Caroline…" at bounding box center [282, 133] width 564 height 267
click at [524, 165] on body "Open main menu New Direct deposit and tax payments 🎉 Upgrade Help Jane Caroline…" at bounding box center [282, 133] width 564 height 267
click at [530, 193] on body "Open main menu New Direct deposit and tax payments 🎉 Upgrade Help Jane Caroline…" at bounding box center [282, 133] width 564 height 267
click at [526, 218] on body "Open main menu New Direct deposit and tax payments 🎉 Upgrade Help Jane Caroline…" at bounding box center [282, 133] width 564 height 267
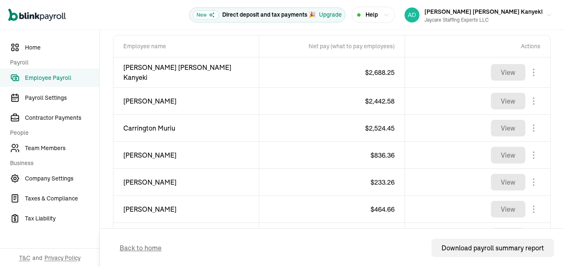
scroll to position [330, 0]
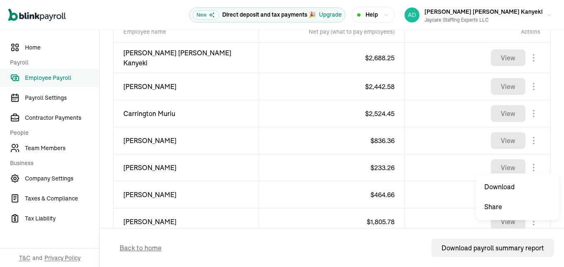
click at [526, 164] on body "Open main menu New Direct deposit and tax payments 🎉 Upgrade Help Jane Caroline…" at bounding box center [282, 133] width 564 height 267
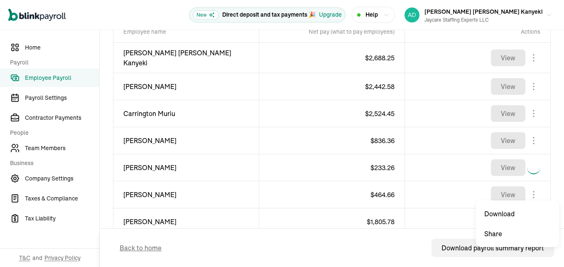
click at [526, 192] on body "Open main menu New Direct deposit and tax payments 🎉 Upgrade Help Jane Caroline…" at bounding box center [282, 133] width 564 height 267
click at [527, 219] on body "Open main menu New Direct deposit and tax payments 🎉 Upgrade Help Jane Caroline…" at bounding box center [282, 133] width 564 height 267
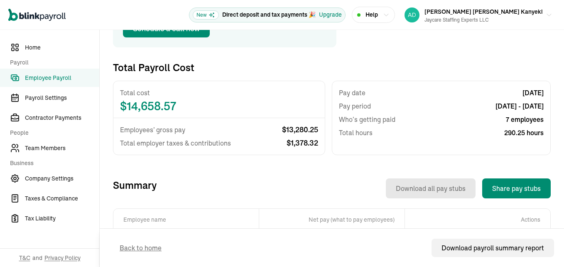
scroll to position [81, 0]
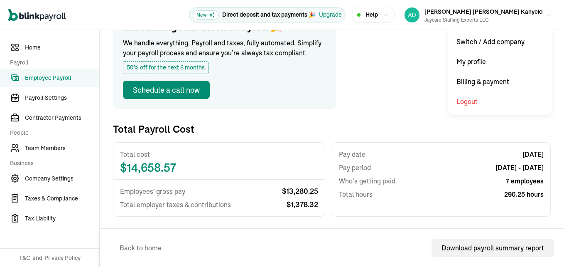
click at [546, 17] on icon "button" at bounding box center [549, 15] width 7 height 7
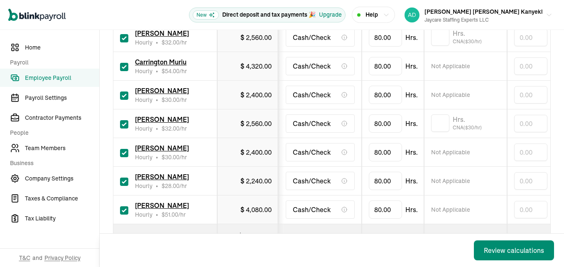
scroll to position [0, 85]
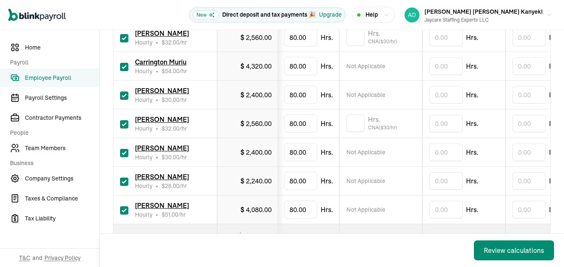
click at [122, 177] on input "checkbox" at bounding box center [124, 181] width 8 height 8
checkbox input "false"
type input "0.00"
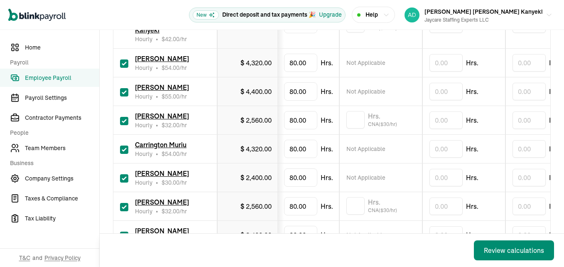
scroll to position [208, 0]
click at [125, 117] on input "checkbox" at bounding box center [124, 121] width 8 height 8
checkbox input "false"
type input "0.00"
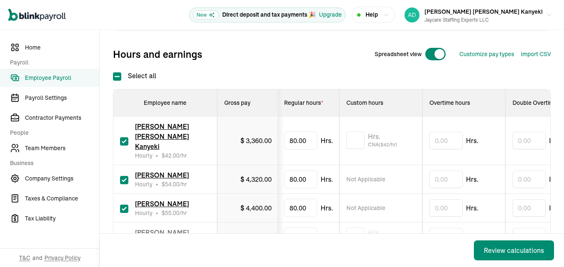
scroll to position [83, 0]
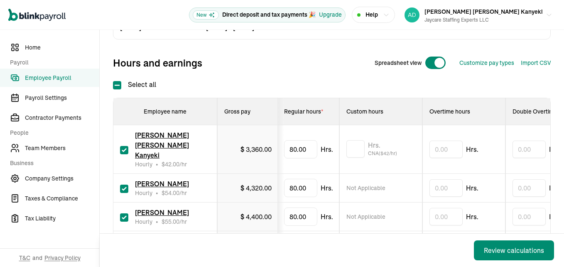
click at [126, 184] on input "checkbox" at bounding box center [124, 188] width 8 height 8
checkbox input "false"
type input "0.00"
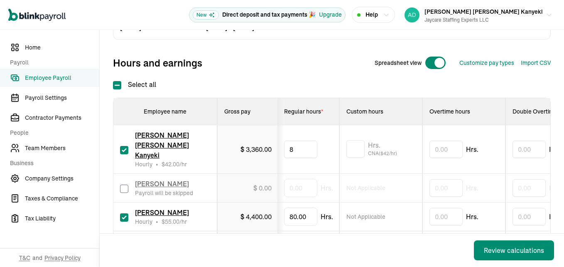
type input "8"
type input "73.5"
click at [350, 140] on input "text" at bounding box center [355, 148] width 18 height 17
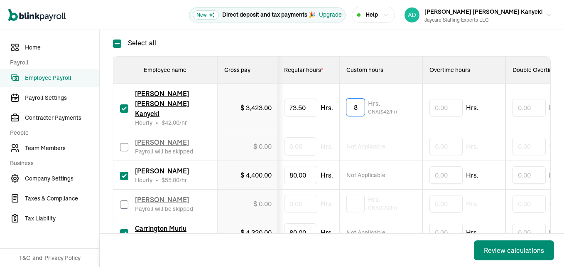
type input "8"
type input "53.75"
type input "8"
type input "59"
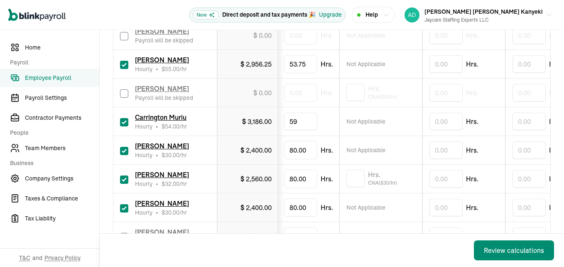
scroll to position [249, 0]
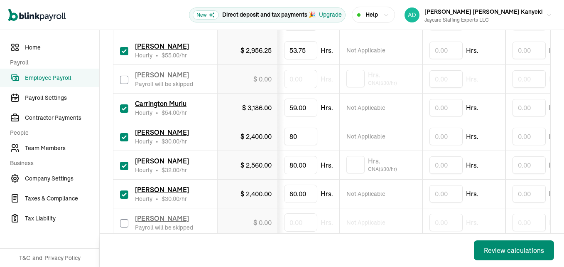
type input "8"
type input "32"
type input "8"
type input "17"
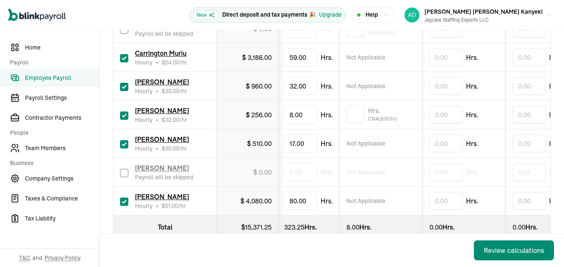
scroll to position [304, 0]
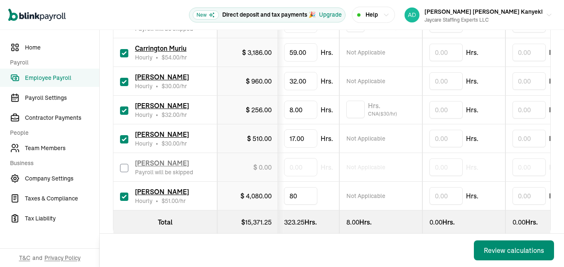
type input "8"
type input "39"
click at [345, 231] on div "Pay date Oct 03, 25 Pay period Sep 14, 25 - Sep 27, 25 Hours and earnings Sprea…" at bounding box center [332, 25] width 438 height 484
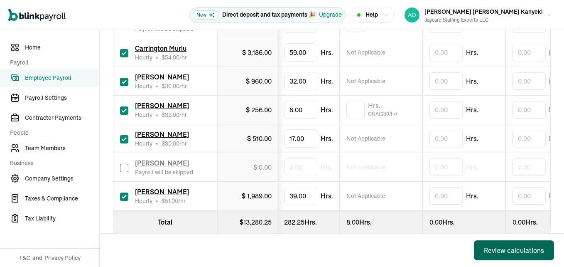
click at [496, 251] on div "Review calculations" at bounding box center [514, 250] width 60 height 10
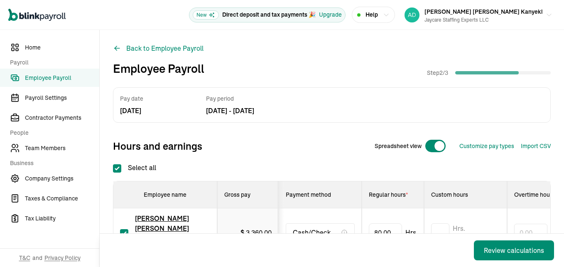
checkbox input "true"
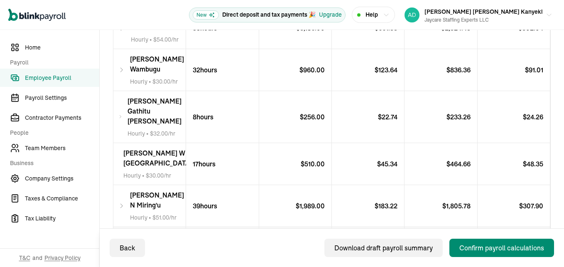
scroll to position [347, 0]
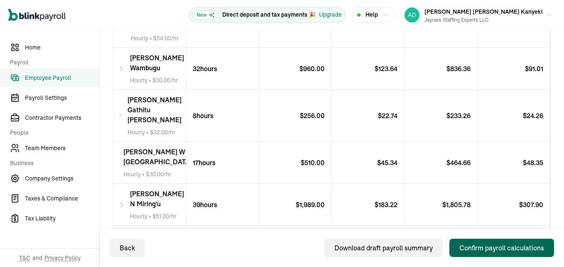
click at [499, 249] on div "Confirm payroll calculations" at bounding box center [501, 247] width 85 height 10
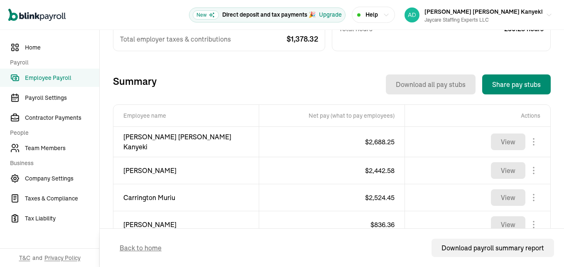
scroll to position [247, 0]
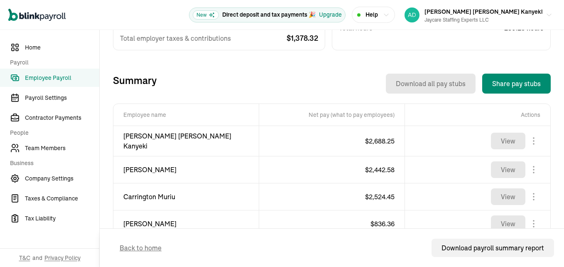
click at [526, 138] on body "Open main menu New Direct deposit and tax payments 🎉 Upgrade Help Jane Caroline…" at bounding box center [282, 133] width 564 height 267
click at [524, 165] on body "Open main menu New Direct deposit and tax payments 🎉 Upgrade Help Jane Caroline…" at bounding box center [282, 133] width 564 height 267
click at [530, 193] on body "Open main menu New Direct deposit and tax payments 🎉 Upgrade Help Jane Caroline…" at bounding box center [282, 133] width 564 height 267
click at [526, 218] on body "Open main menu New Direct deposit and tax payments 🎉 Upgrade Help Jane Caroline…" at bounding box center [282, 133] width 564 height 267
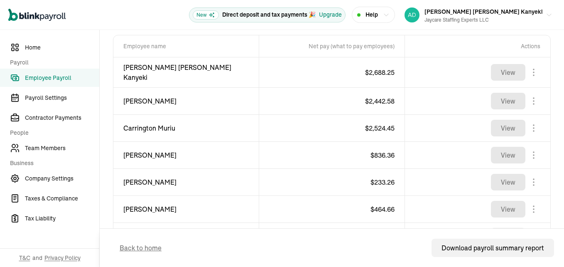
scroll to position [330, 0]
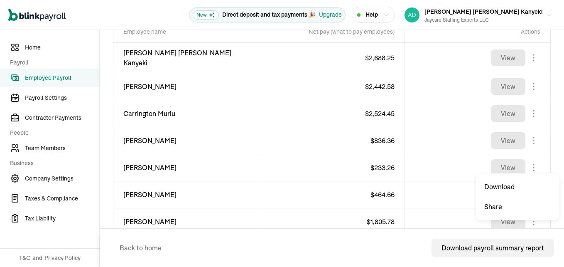
click at [526, 164] on body "Open main menu New Direct deposit and tax payments 🎉 Upgrade Help Jane Caroline…" at bounding box center [282, 133] width 564 height 267
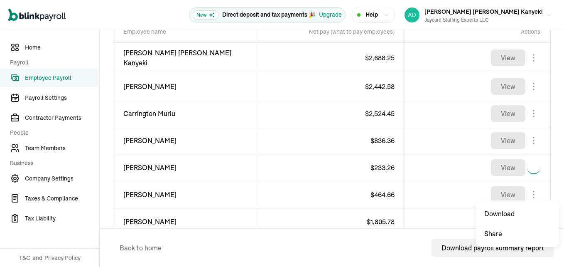
click at [526, 192] on body "Open main menu New Direct deposit and tax payments 🎉 Upgrade Help Jane Caroline…" at bounding box center [282, 133] width 564 height 267
click at [527, 219] on body "Open main menu New Direct deposit and tax payments 🎉 Upgrade Help Jane Caroline…" at bounding box center [282, 133] width 564 height 267
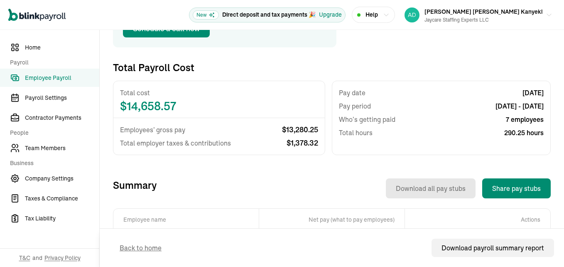
scroll to position [81, 0]
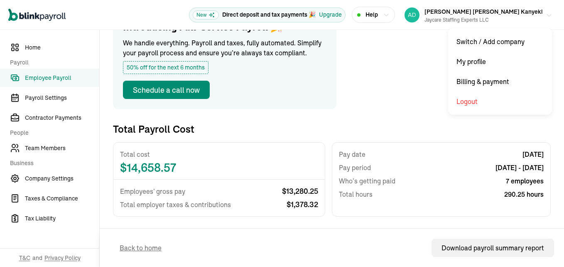
click at [546, 17] on icon "button" at bounding box center [549, 15] width 7 height 7
